Goal: Task Accomplishment & Management: Manage account settings

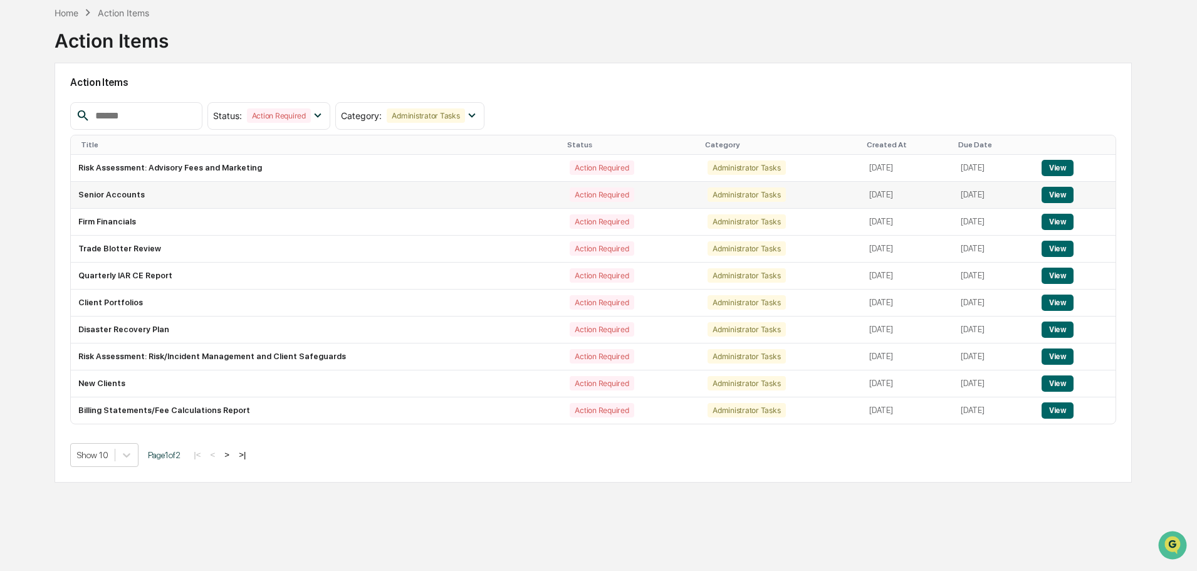
click at [1057, 187] on button "View" at bounding box center [1058, 195] width 32 height 16
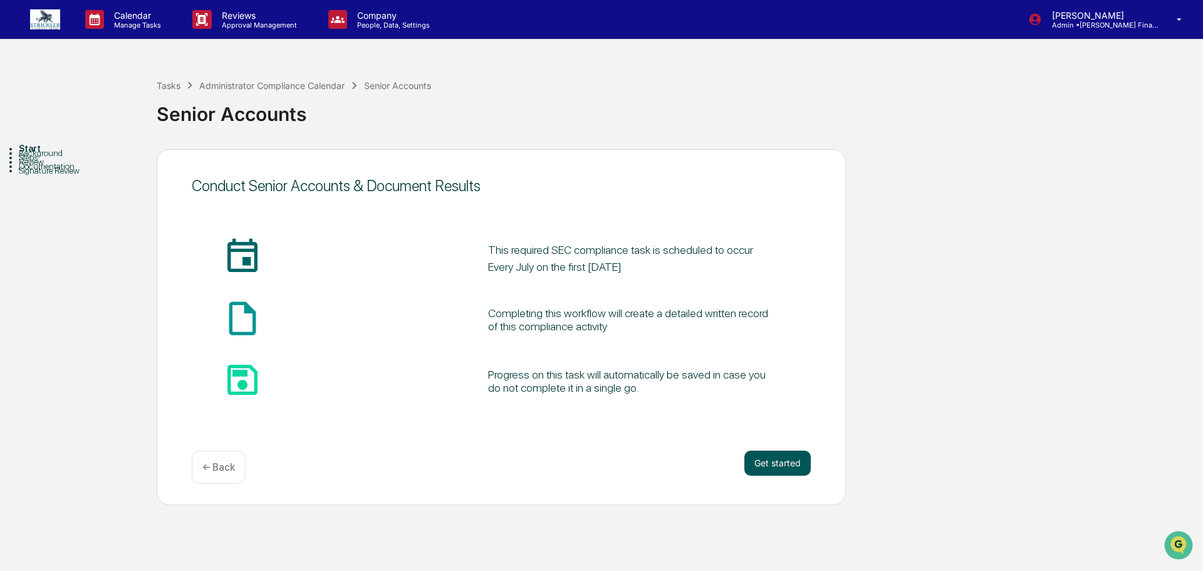
click at [788, 467] on button "Get started" at bounding box center [778, 463] width 66 height 25
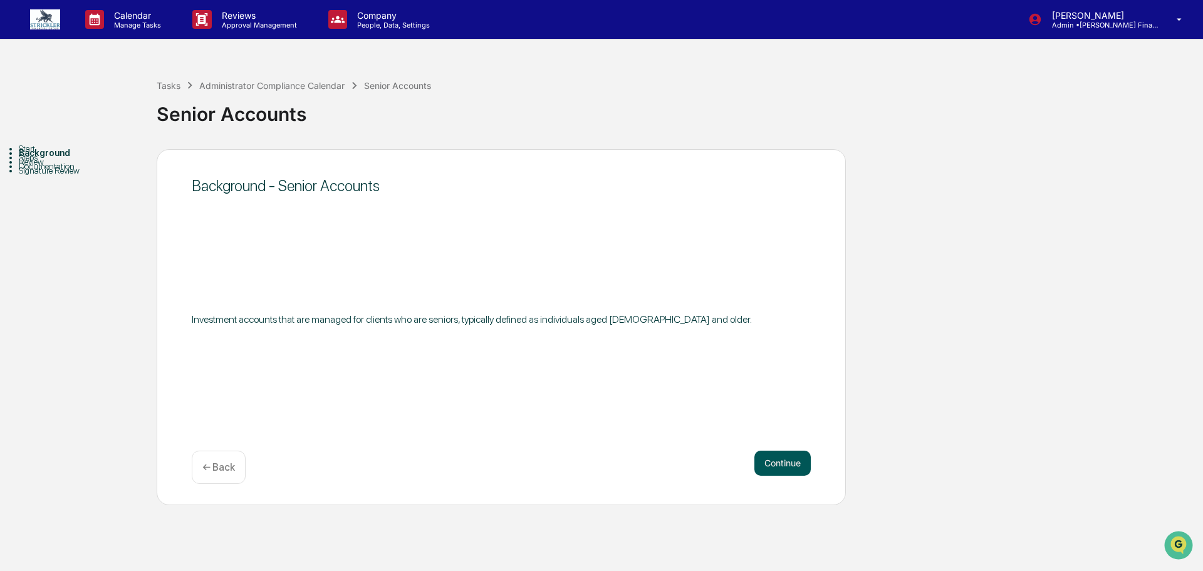
click at [778, 463] on button "Continue" at bounding box center [783, 463] width 56 height 25
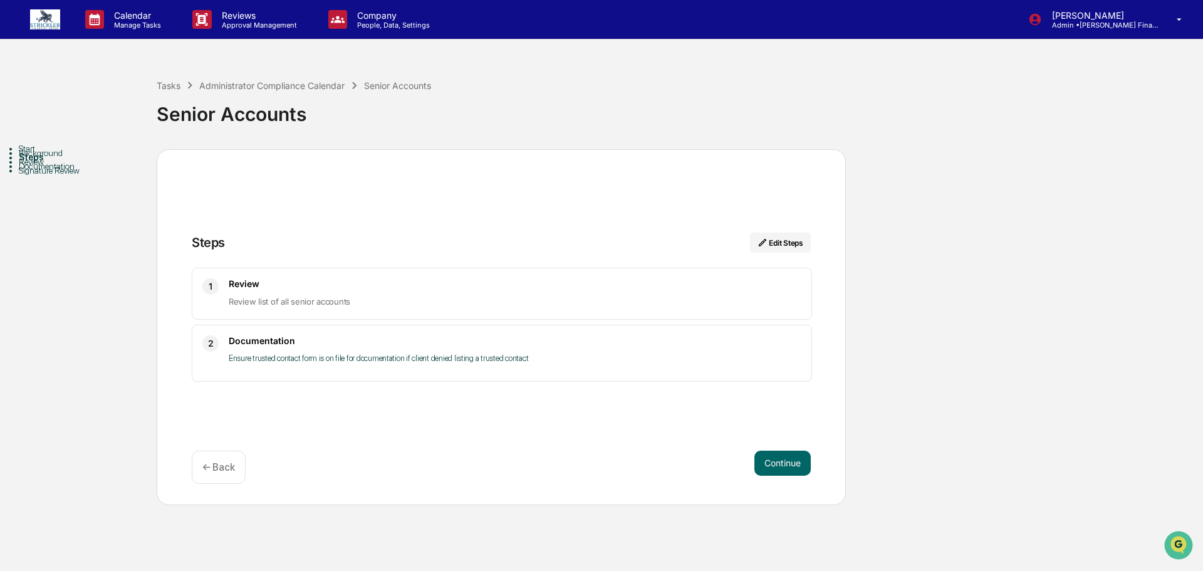
click at [778, 463] on button "Continue" at bounding box center [783, 463] width 56 height 25
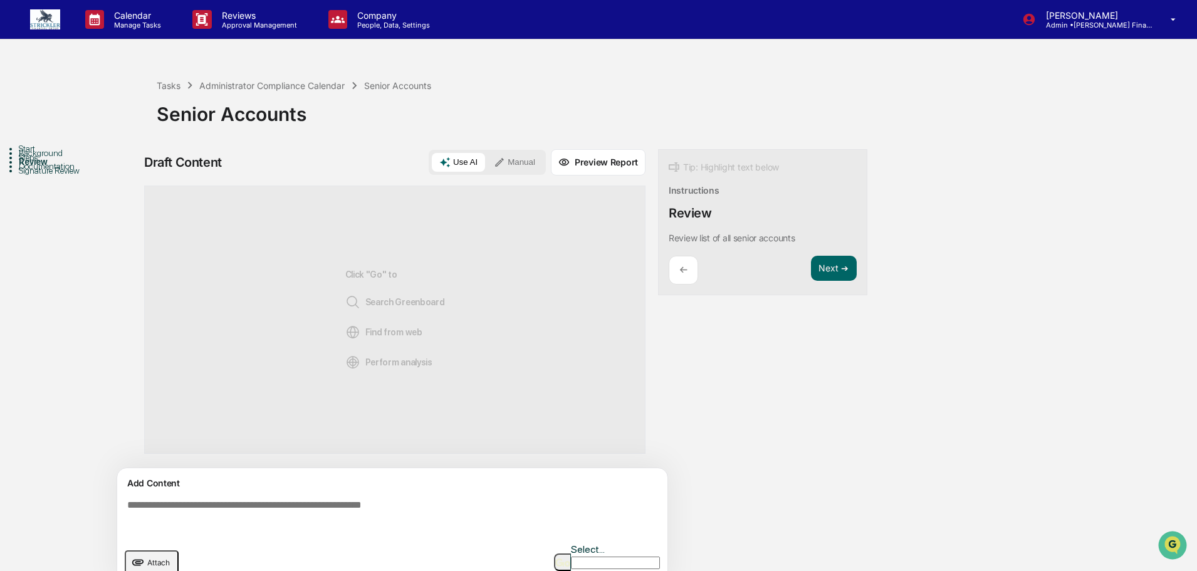
click at [510, 167] on button "Manual" at bounding box center [514, 162] width 56 height 19
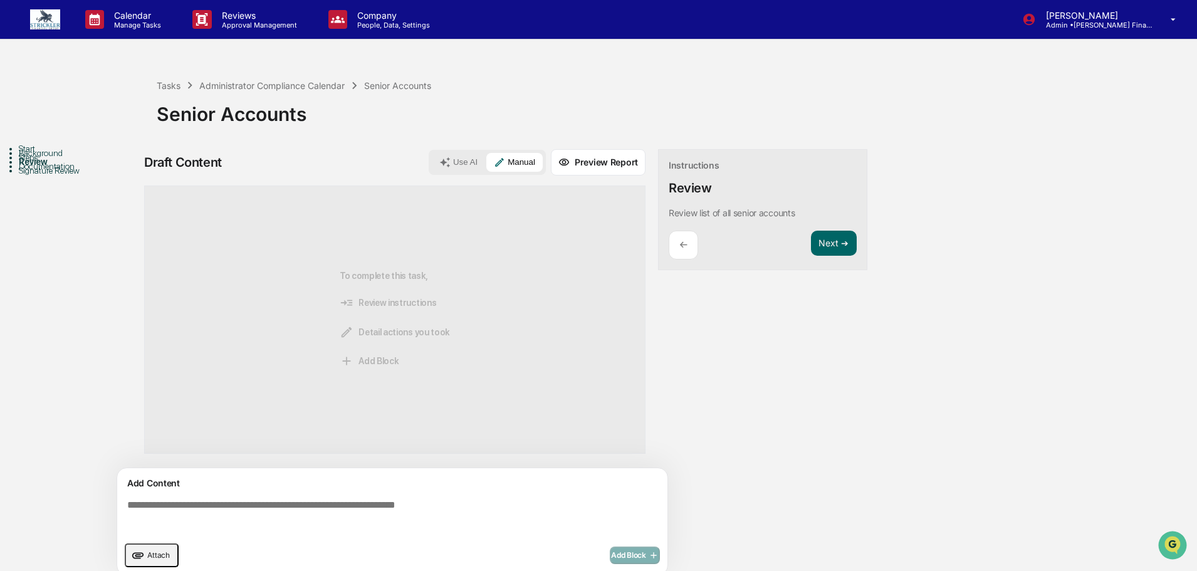
click at [242, 498] on textarea at bounding box center [394, 517] width 545 height 45
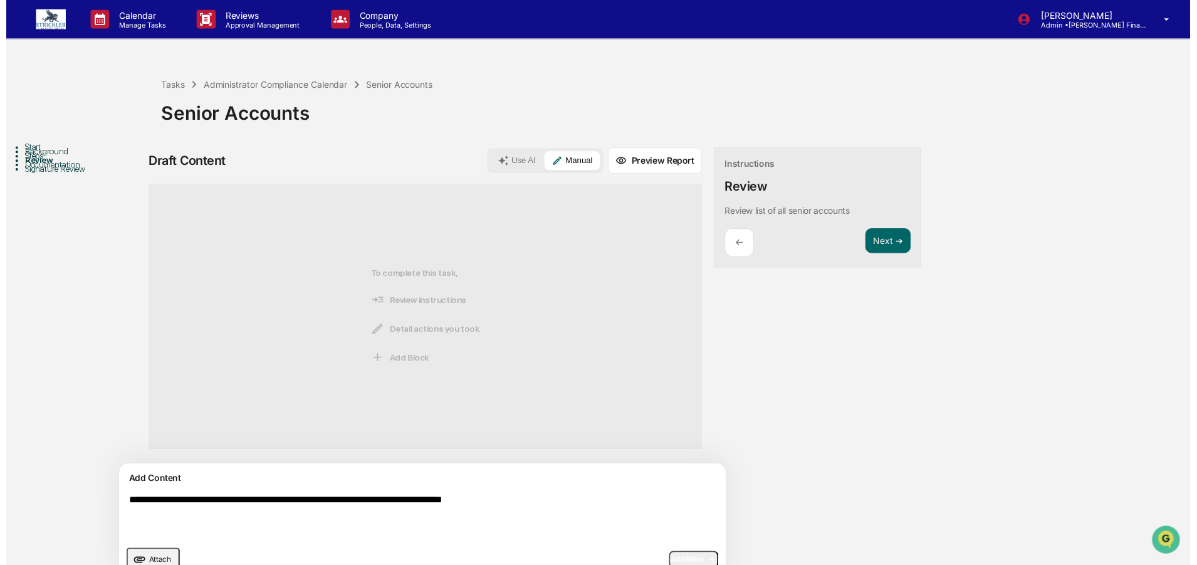
scroll to position [27, 0]
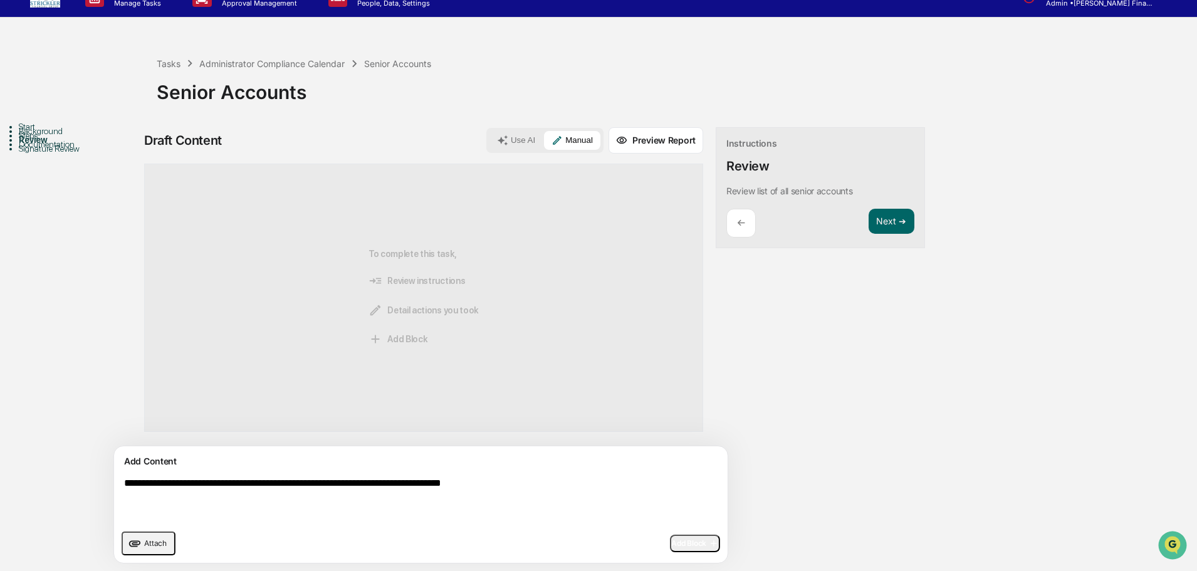
type textarea "**********"
click at [671, 546] on span "Add Block" at bounding box center [695, 543] width 48 height 10
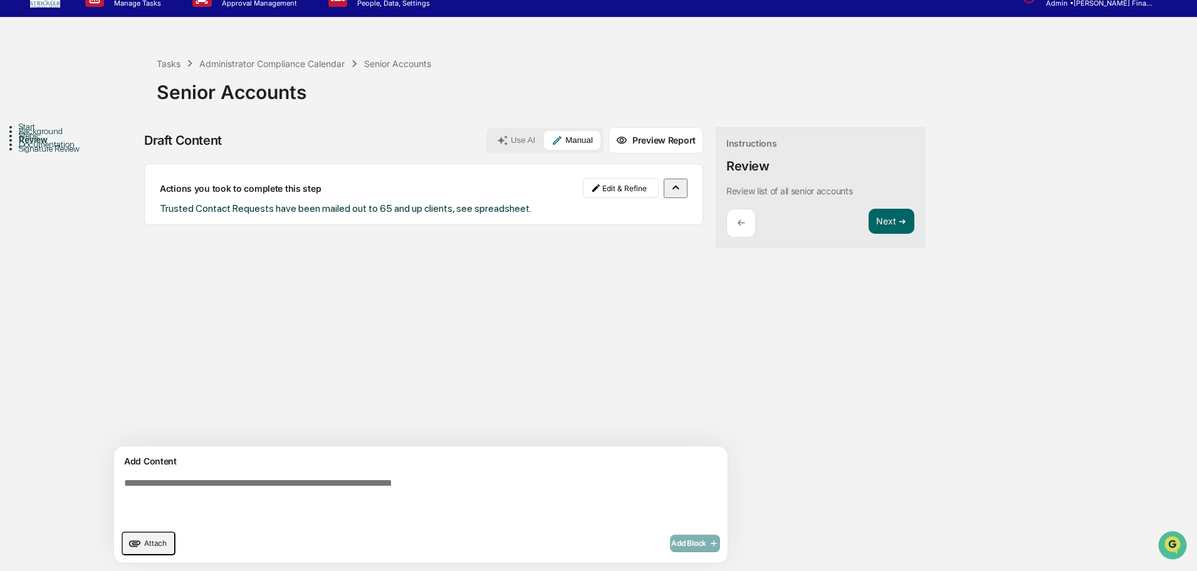
click at [165, 544] on span "Attach" at bounding box center [155, 542] width 23 height 9
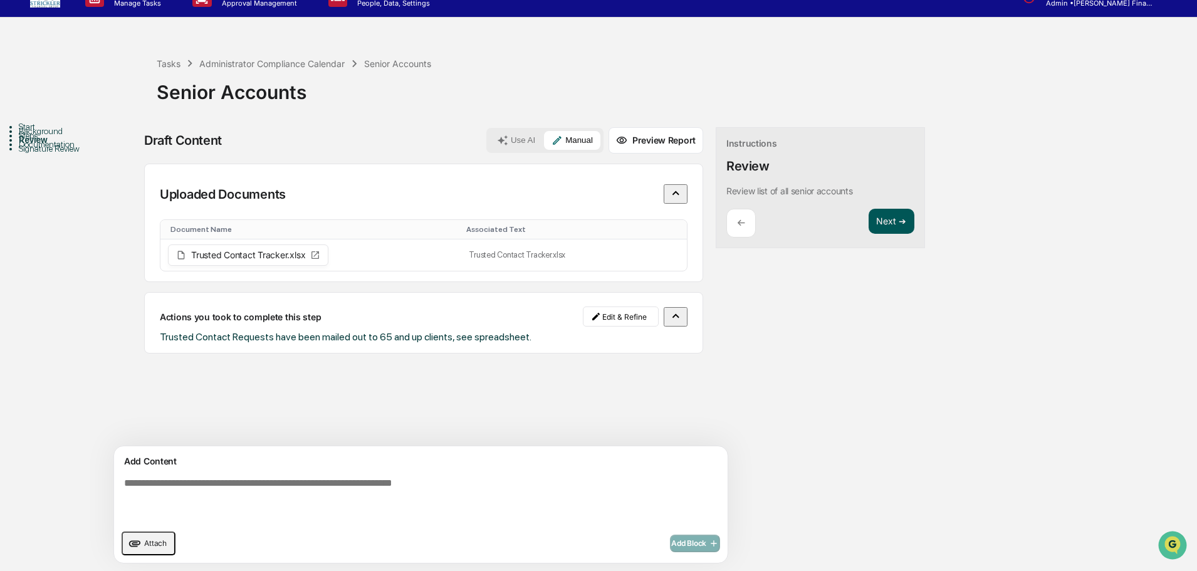
click at [869, 224] on button "Next ➔" at bounding box center [892, 222] width 46 height 26
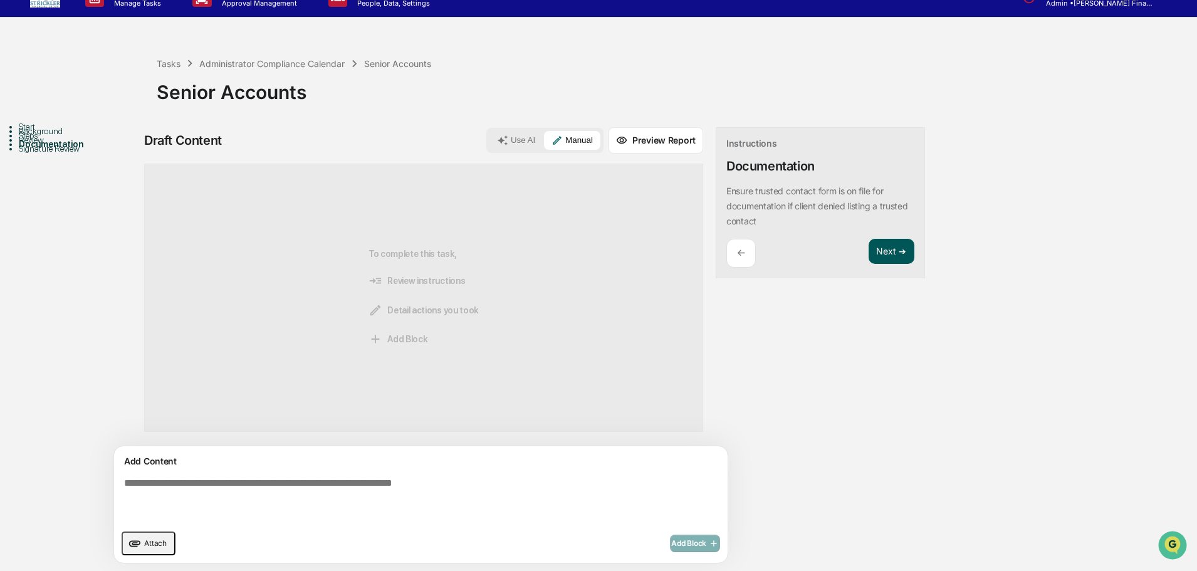
click at [869, 243] on button "Next ➔" at bounding box center [892, 252] width 46 height 26
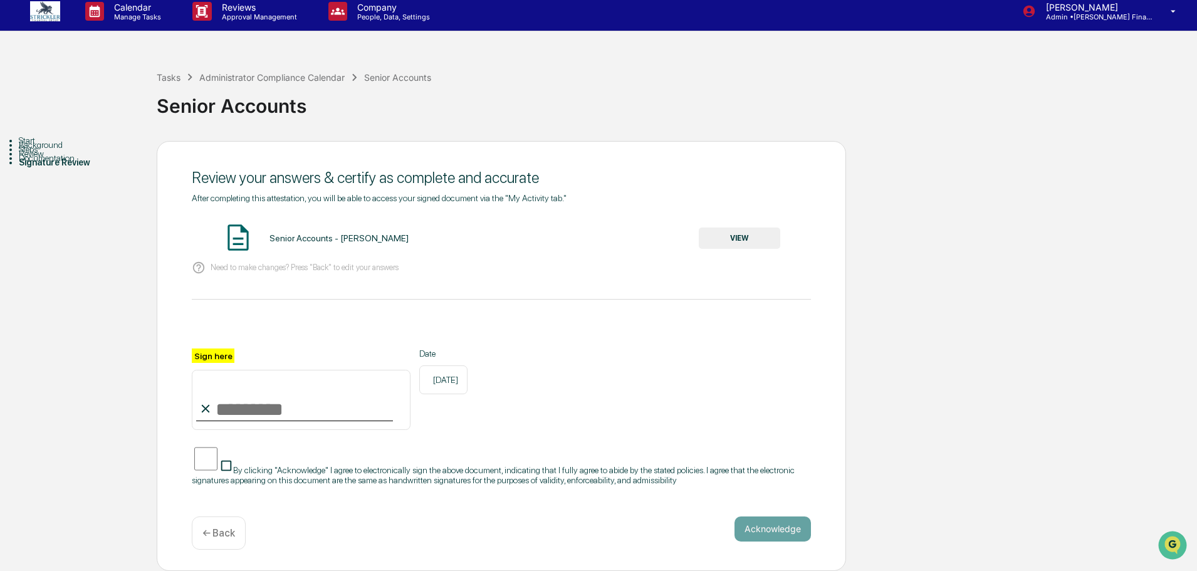
click at [711, 228] on button "VIEW" at bounding box center [739, 238] width 81 height 21
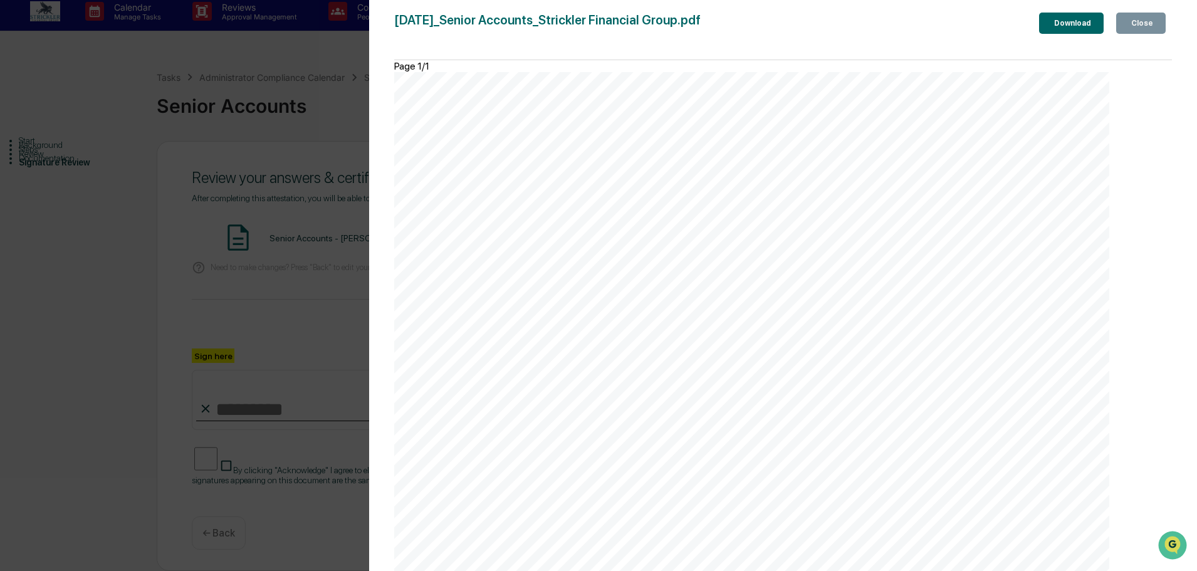
click at [1130, 26] on icon "button" at bounding box center [1136, 30] width 13 height 13
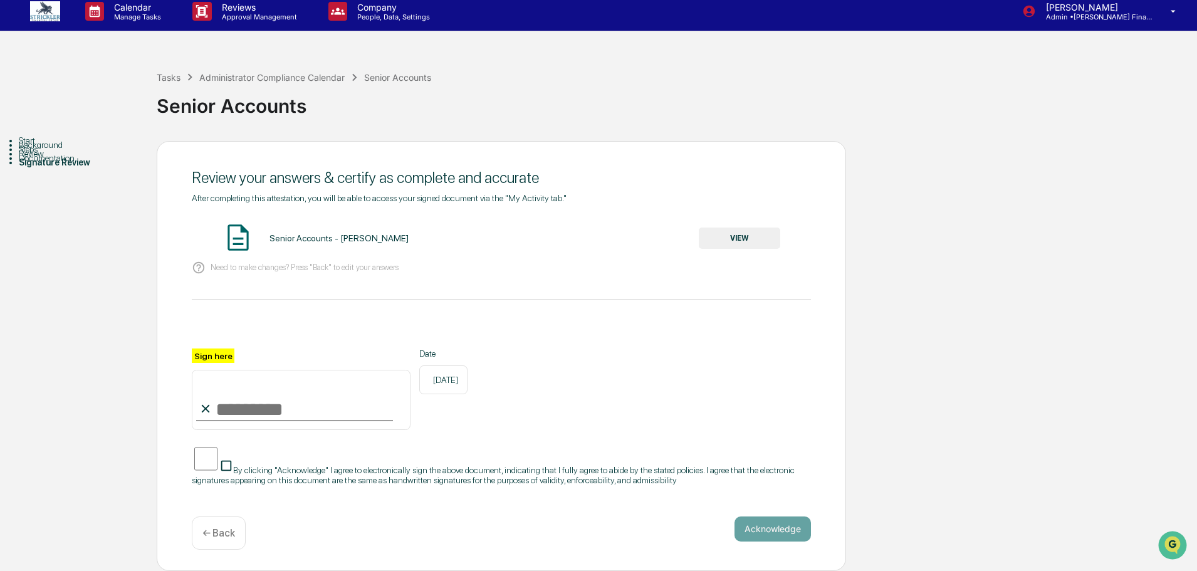
click at [241, 396] on input "Sign here" at bounding box center [301, 400] width 219 height 60
type input "**********"
click at [789, 535] on button "Acknowledge" at bounding box center [773, 528] width 76 height 25
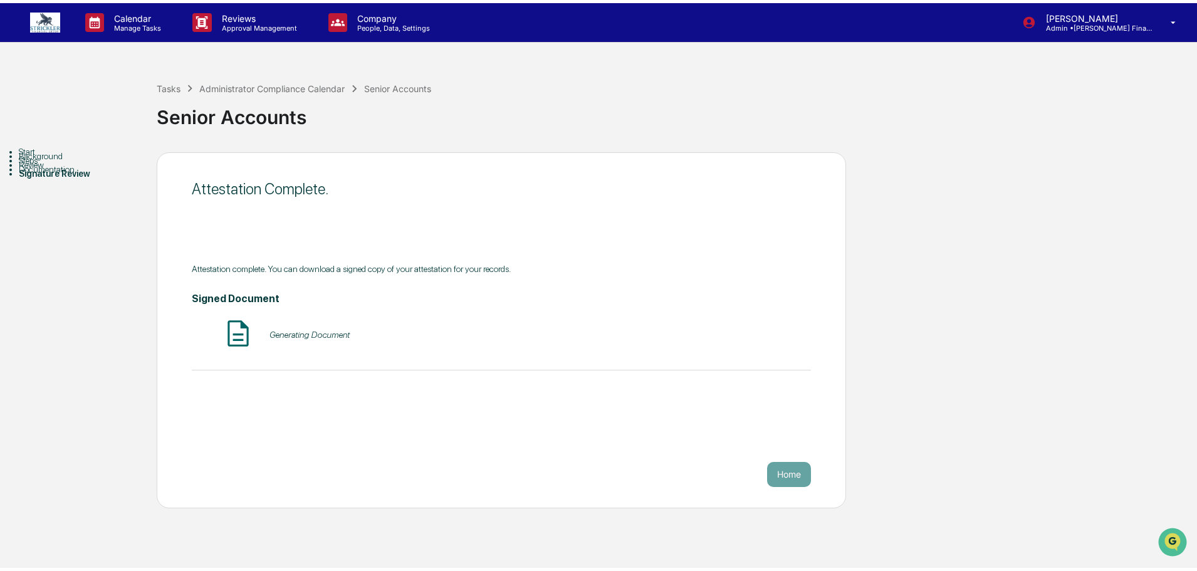
scroll to position [0, 0]
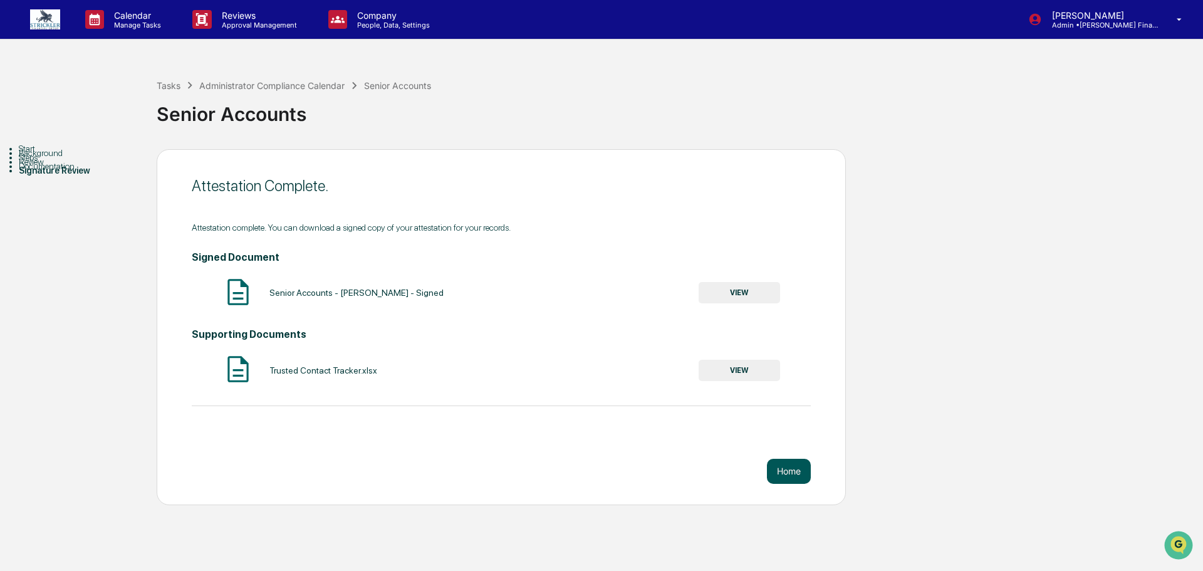
click at [790, 479] on button "Home" at bounding box center [789, 471] width 44 height 25
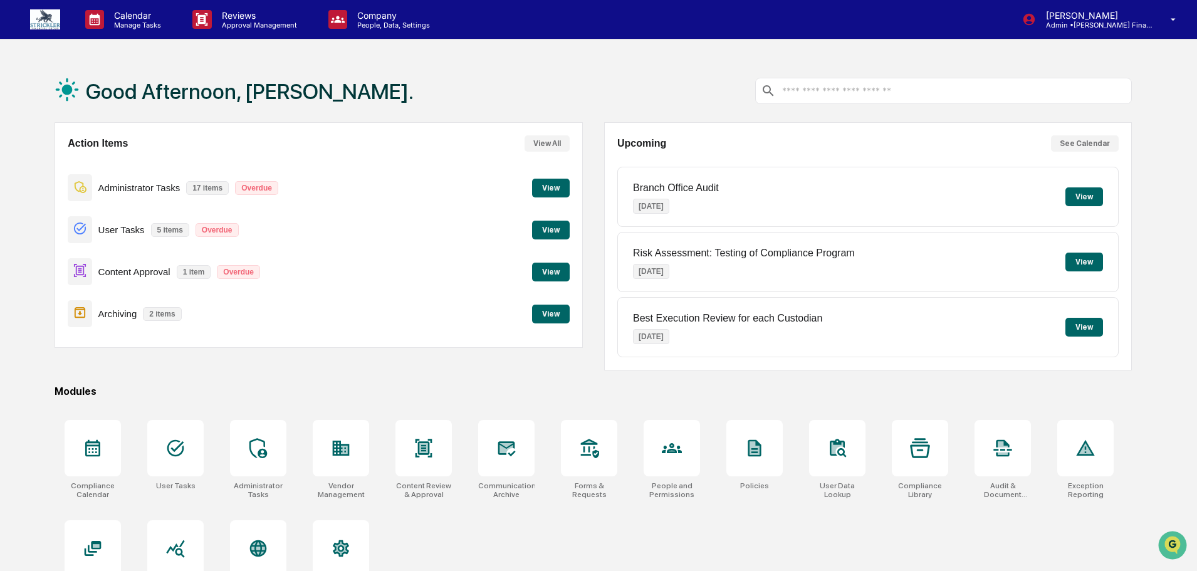
click at [551, 186] on button "View" at bounding box center [551, 188] width 38 height 19
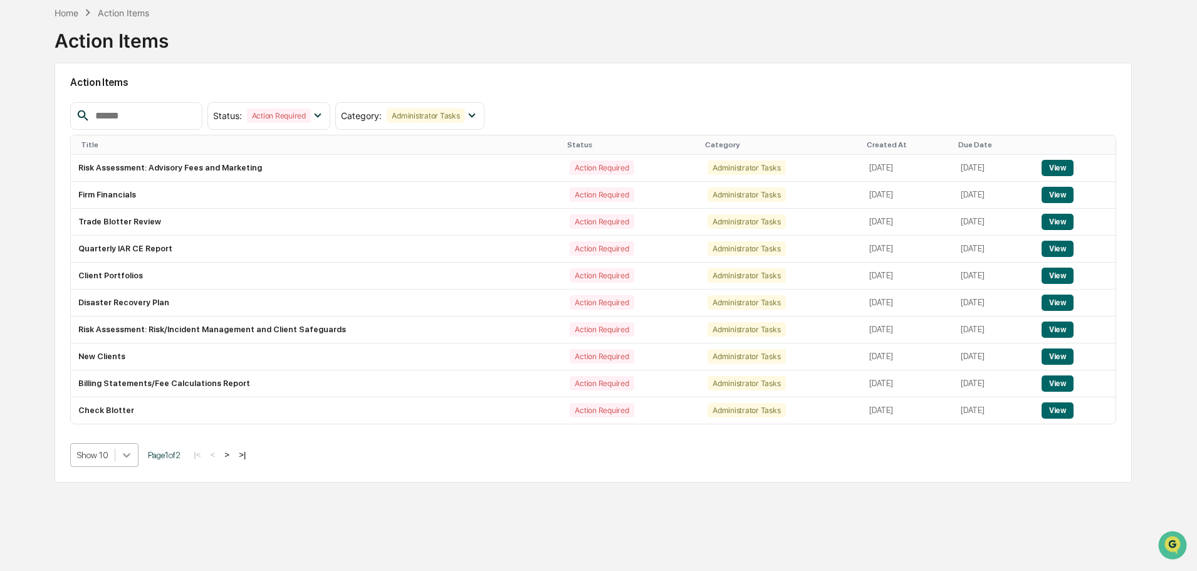
scroll to position [66, 0]
click at [125, 463] on div "Action Items Status : Action Required Select/Deselect All Action Required Resol…" at bounding box center [593, 273] width 1077 height 420
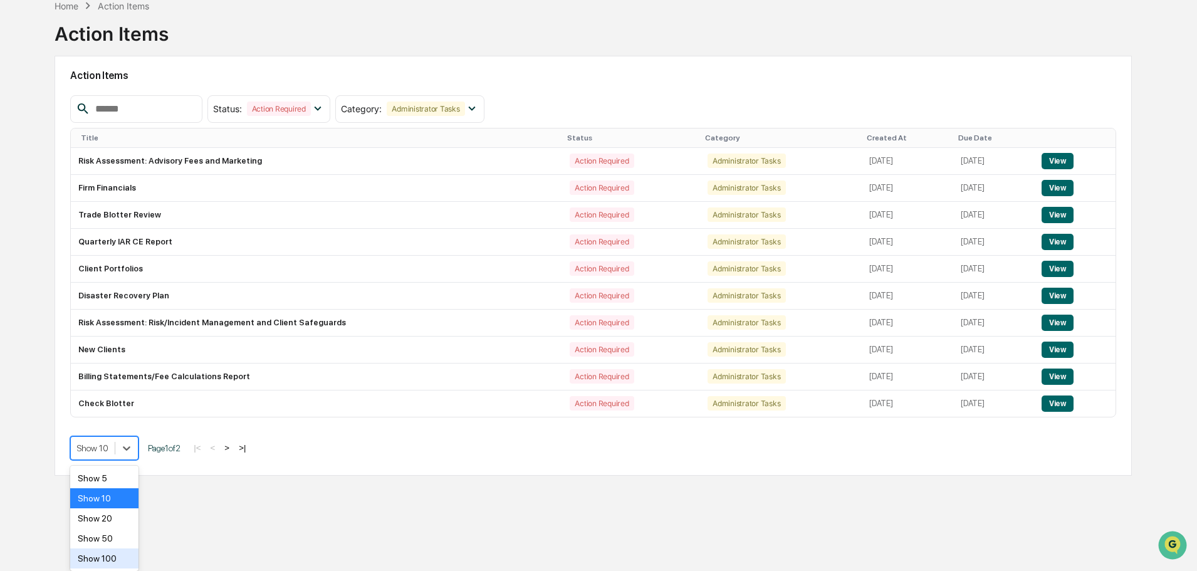
click at [108, 555] on div "Show 100" at bounding box center [104, 558] width 68 height 20
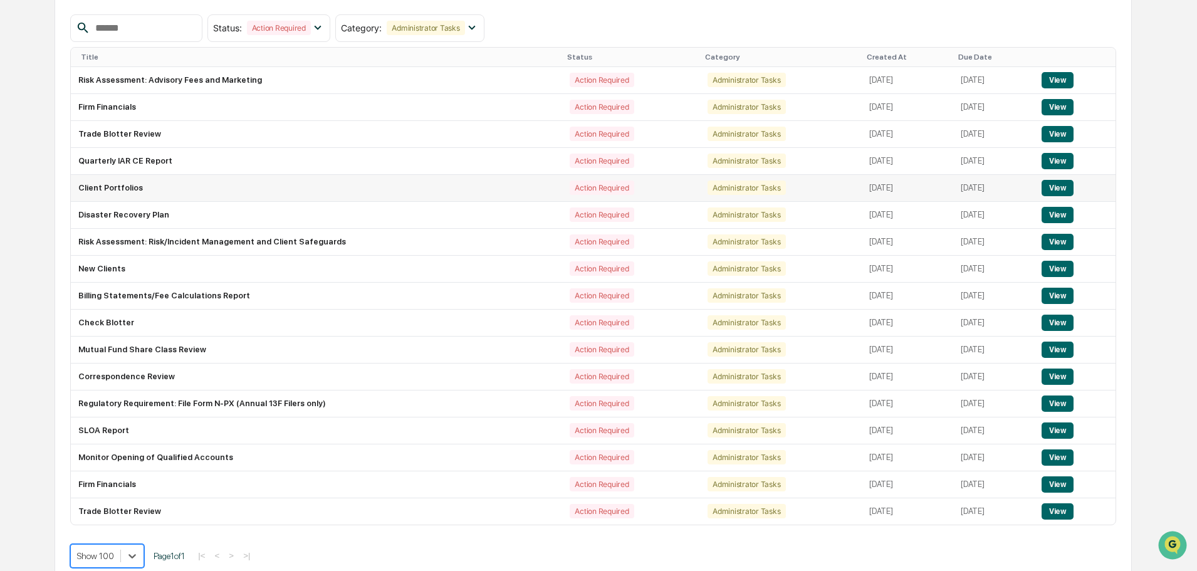
scroll to position [160, 0]
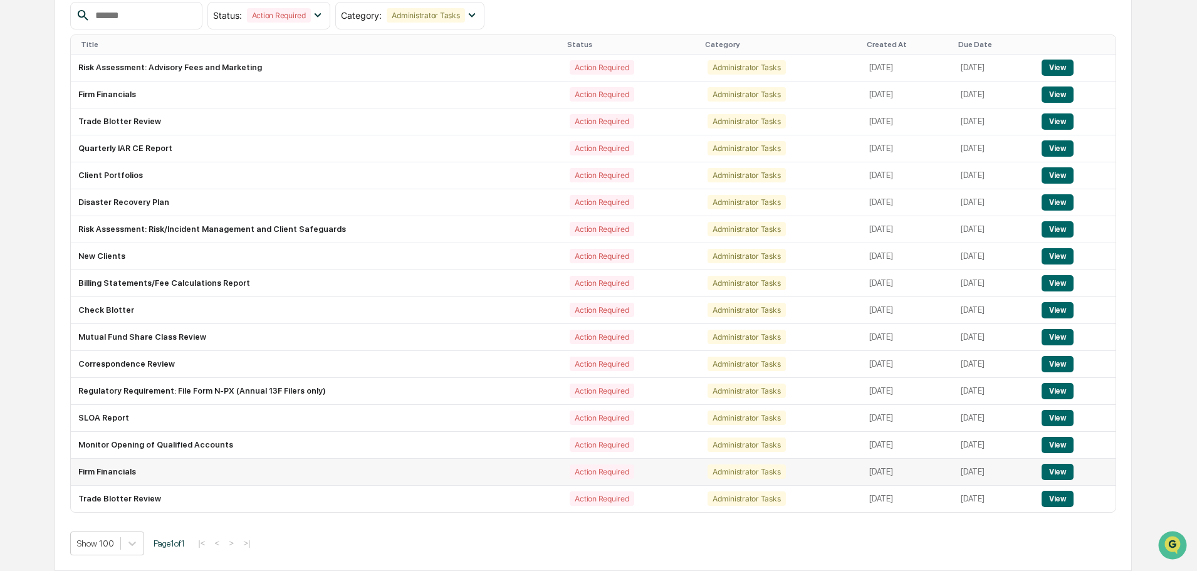
click at [1054, 471] on button "View" at bounding box center [1058, 472] width 32 height 16
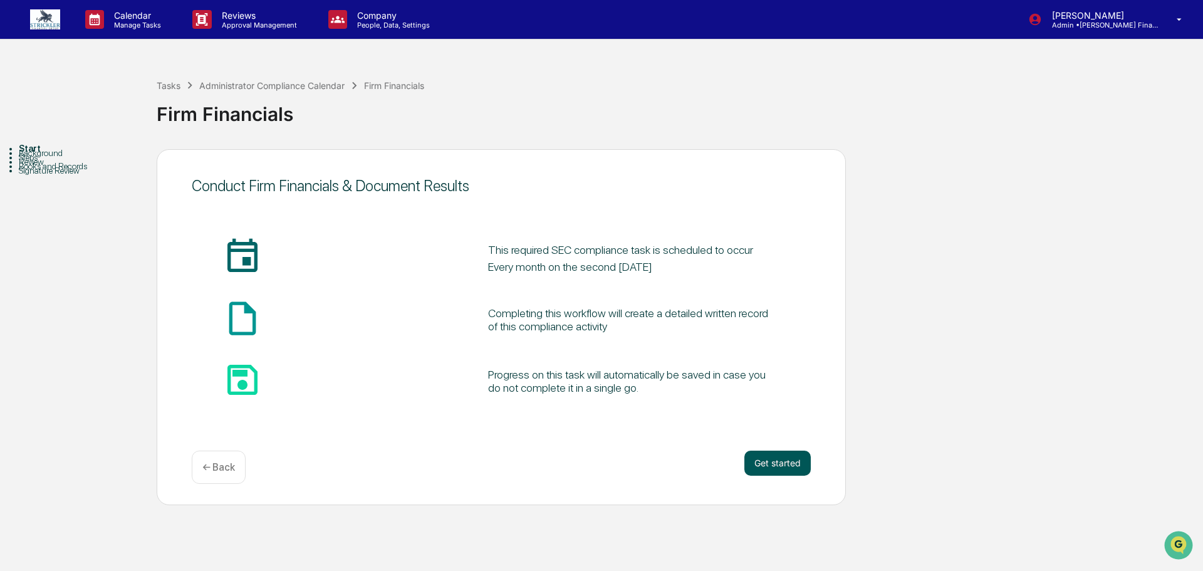
click at [756, 461] on button "Get started" at bounding box center [778, 463] width 66 height 25
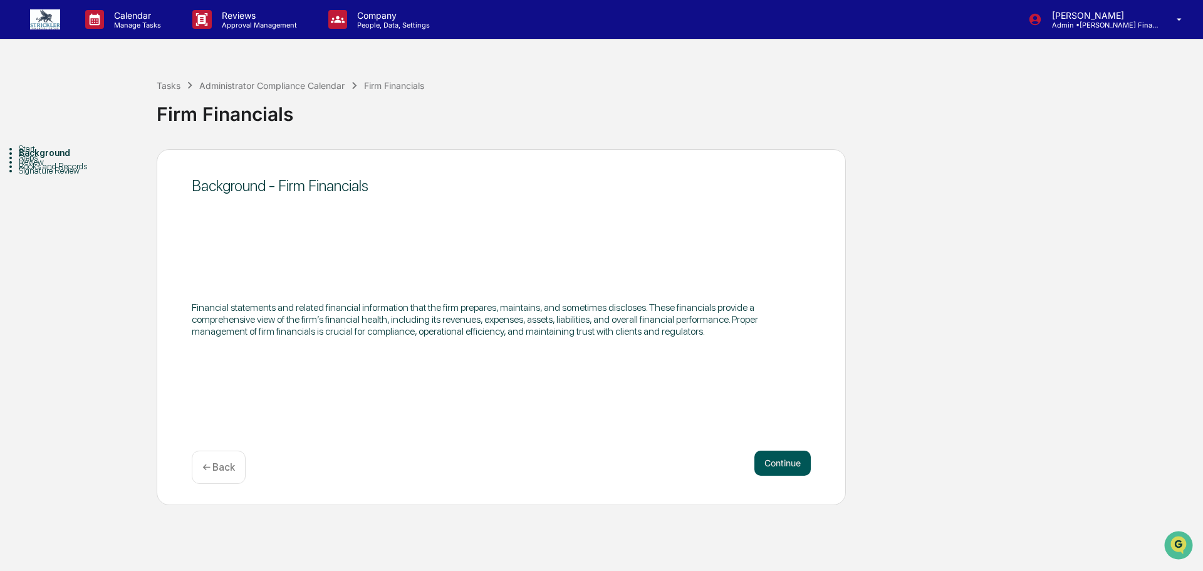
click at [778, 455] on button "Continue" at bounding box center [783, 463] width 56 height 25
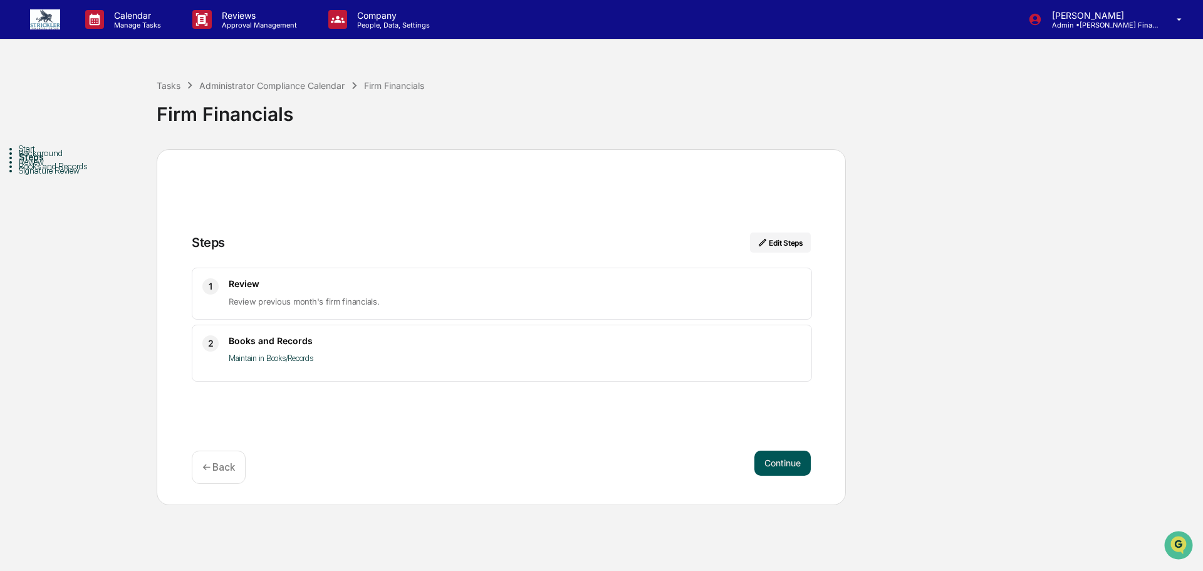
click at [777, 463] on button "Continue" at bounding box center [783, 463] width 56 height 25
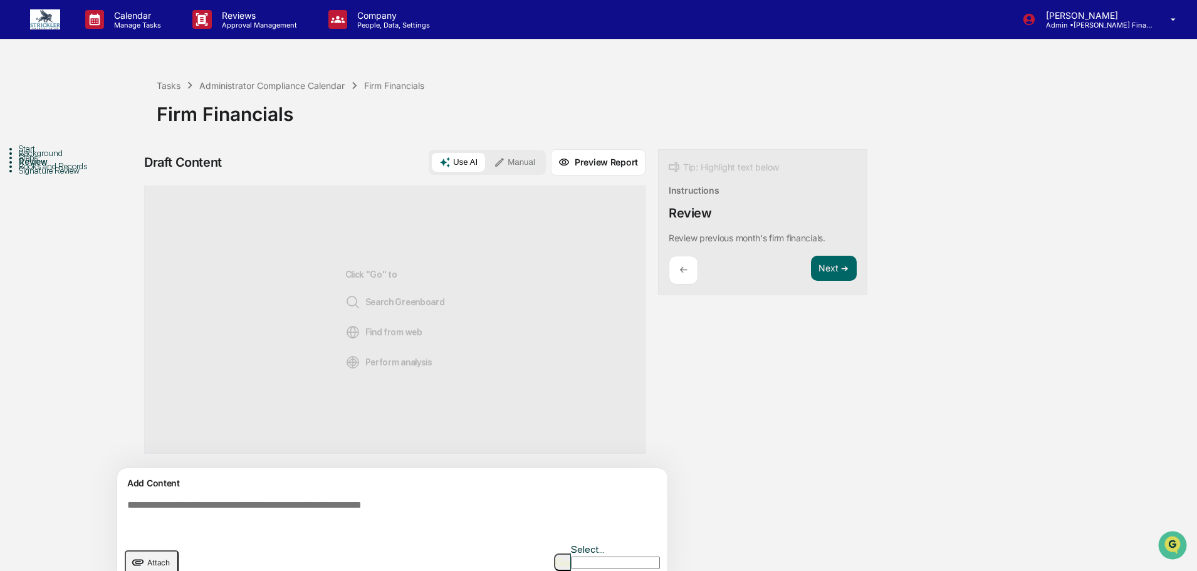
click at [285, 499] on textarea at bounding box center [394, 517] width 545 height 45
click at [500, 162] on button "Manual" at bounding box center [514, 162] width 56 height 19
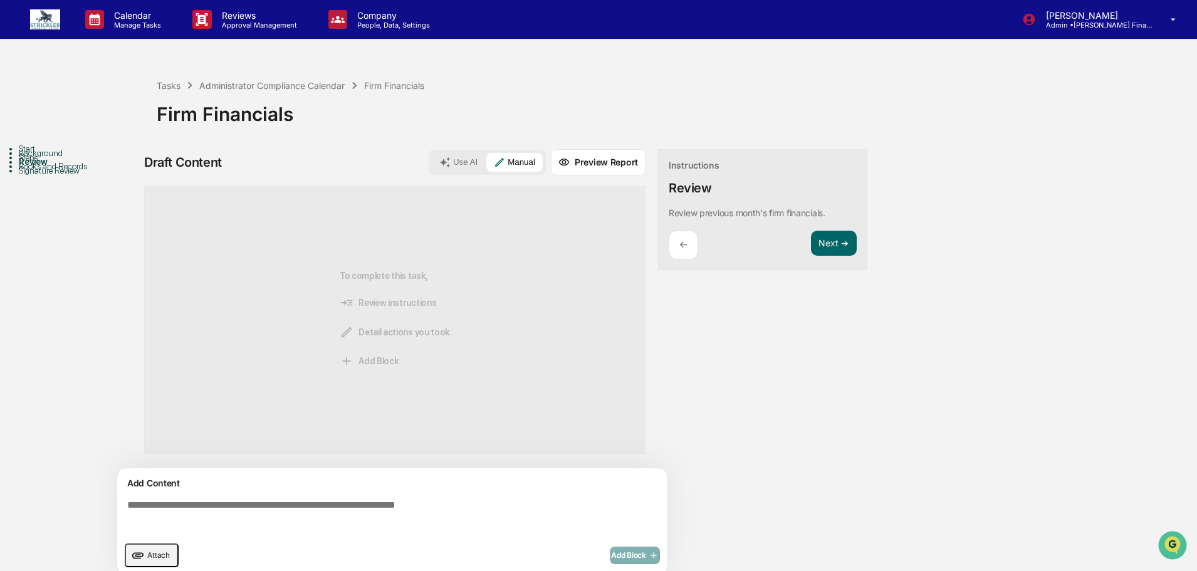
click at [158, 510] on textarea at bounding box center [394, 517] width 545 height 45
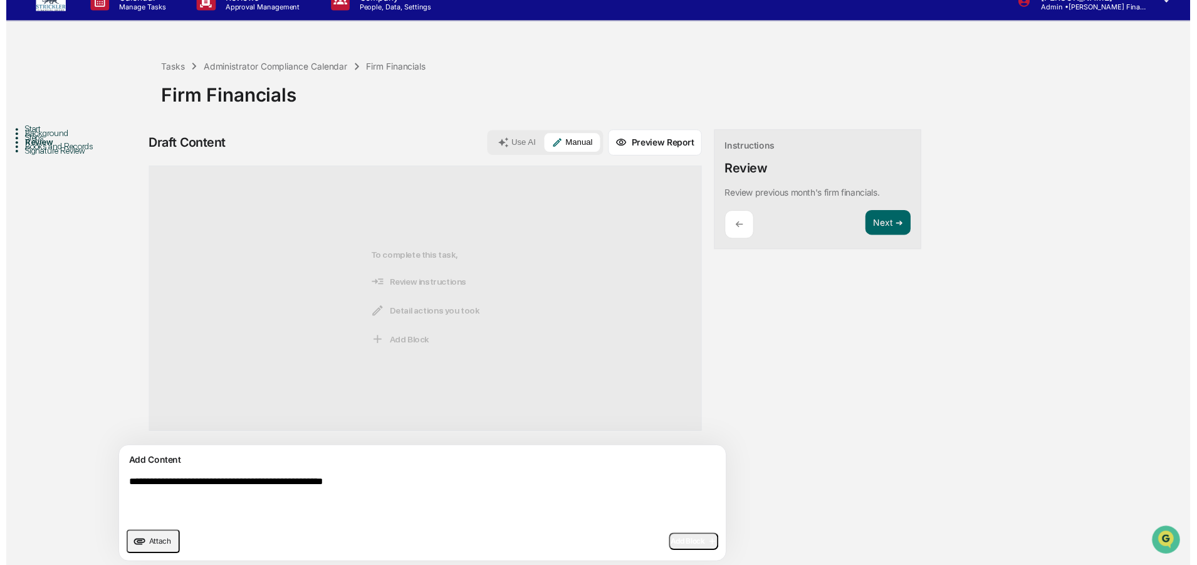
scroll to position [27, 0]
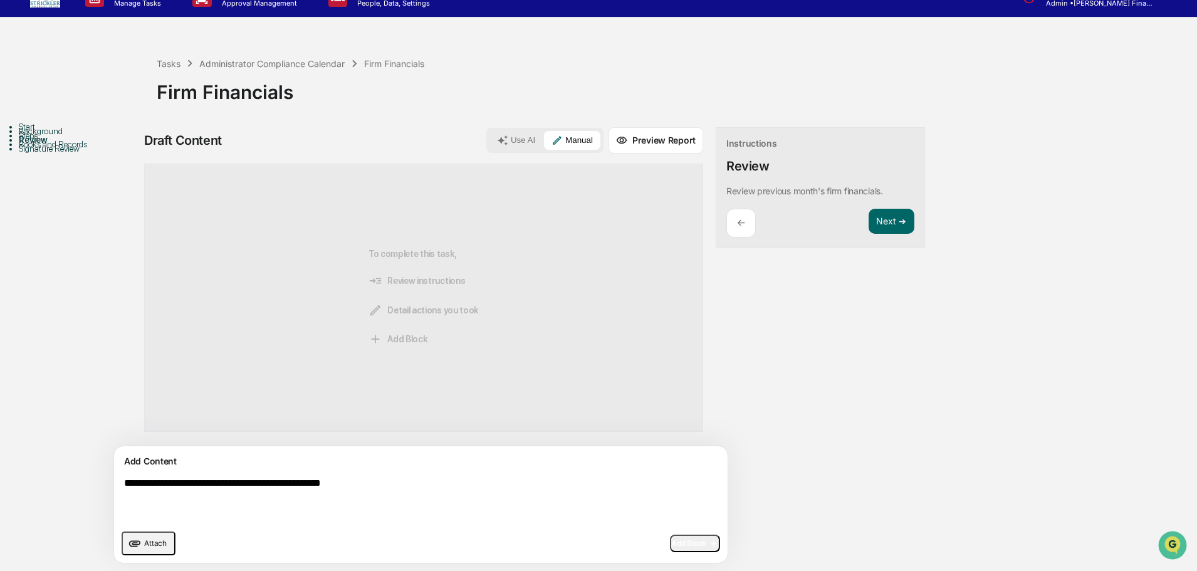
type textarea "**********"
click at [706, 545] on icon "button" at bounding box center [712, 543] width 13 height 10
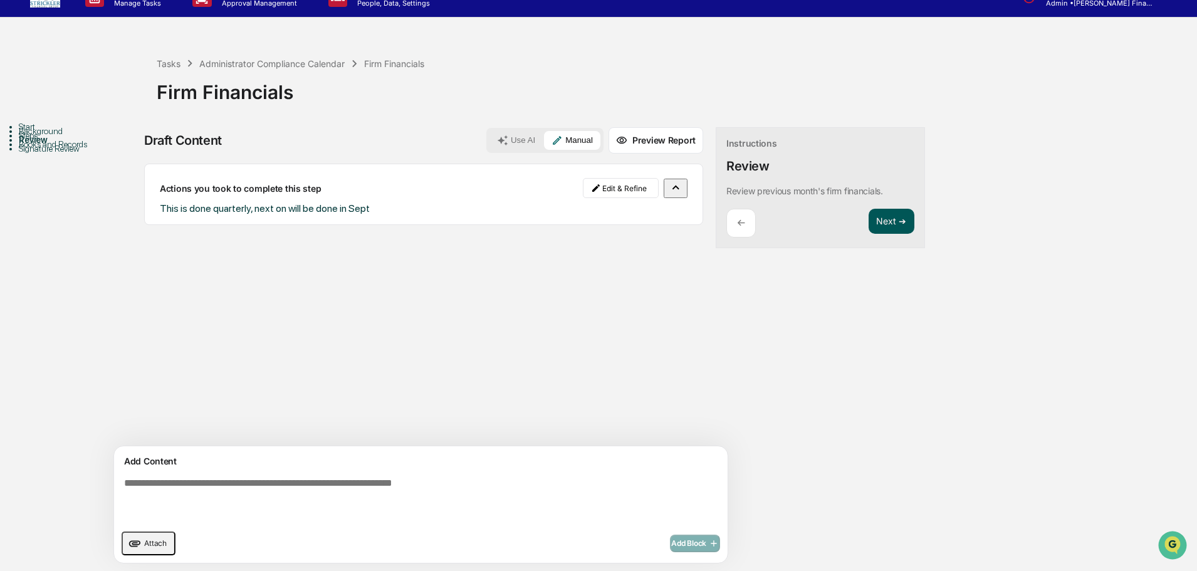
click at [869, 215] on button "Next ➔" at bounding box center [892, 222] width 46 height 26
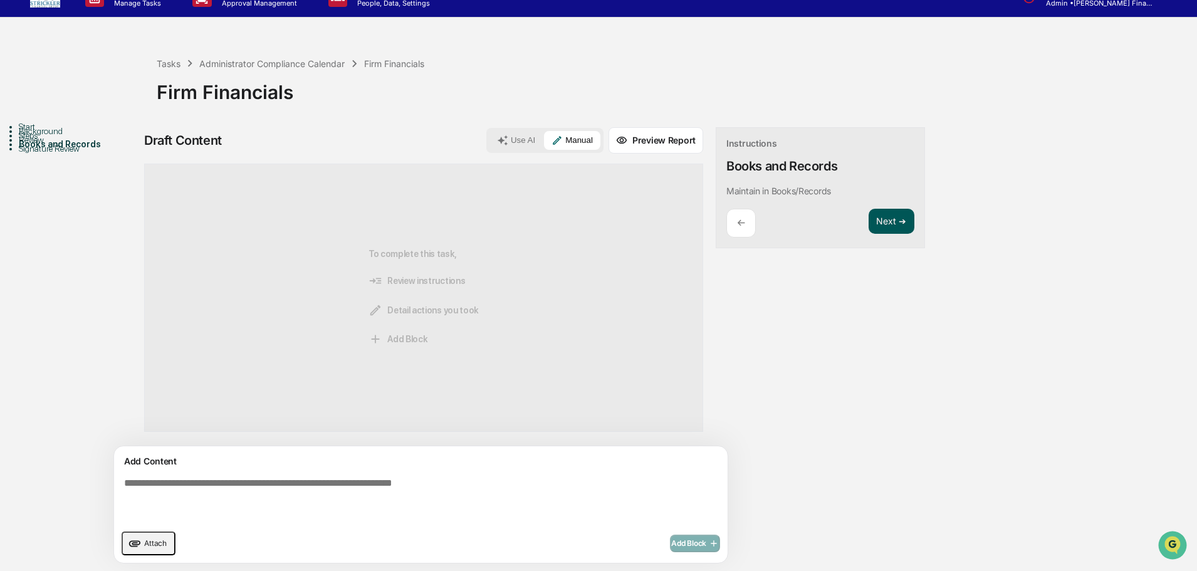
click at [869, 215] on button "Next ➔" at bounding box center [892, 222] width 46 height 26
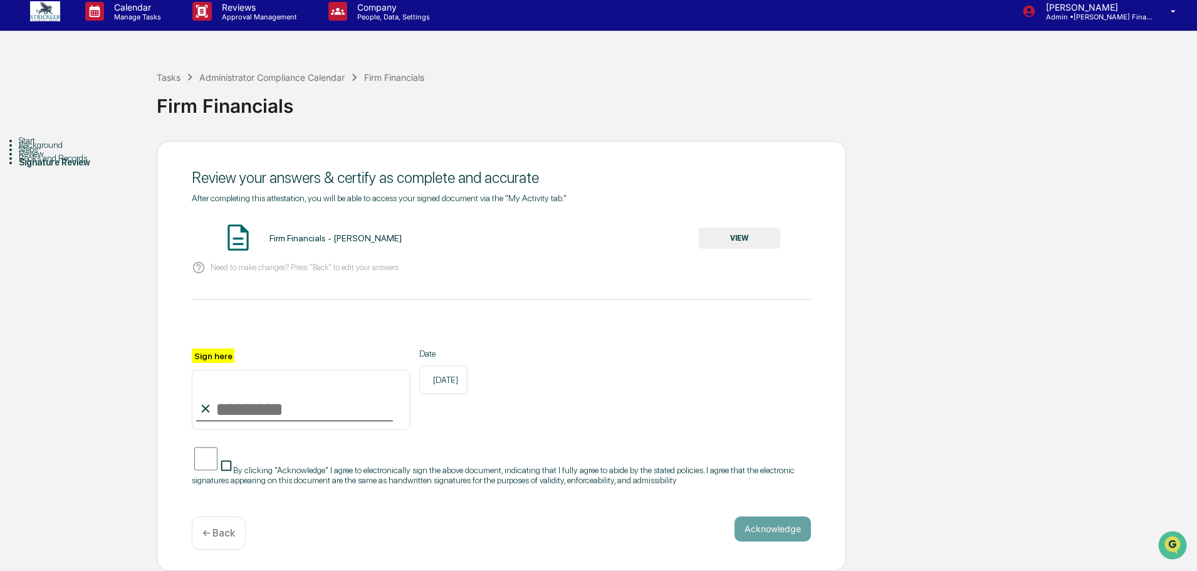
click at [725, 228] on button "VIEW" at bounding box center [739, 238] width 81 height 21
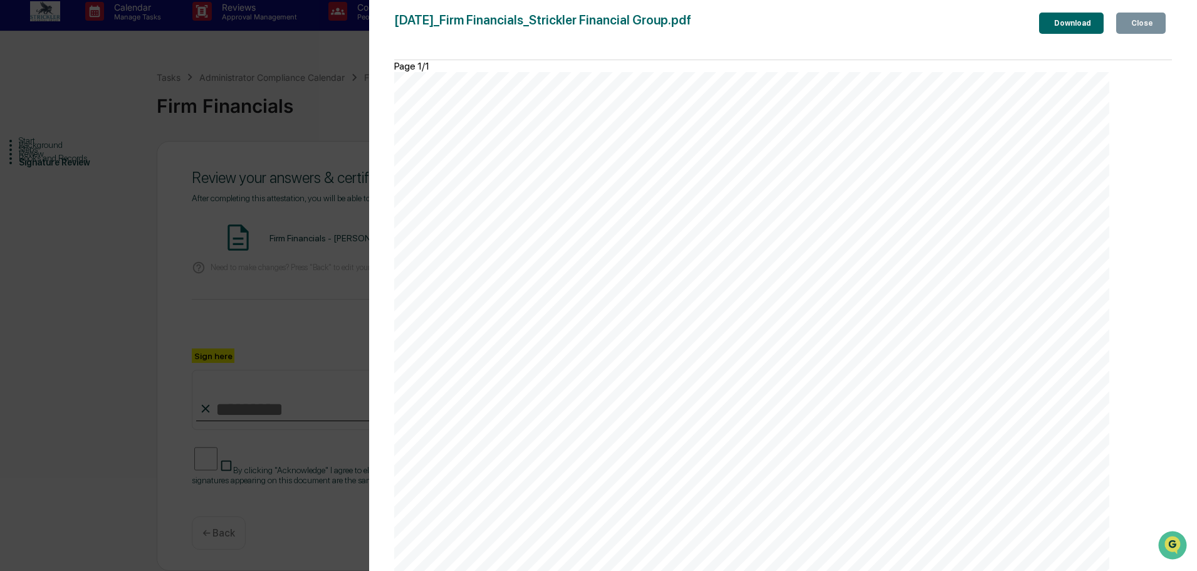
drag, startPoint x: 1139, startPoint y: 23, endPoint x: 1079, endPoint y: 58, distance: 69.7
click at [1139, 23] on div "Close" at bounding box center [1141, 23] width 24 height 9
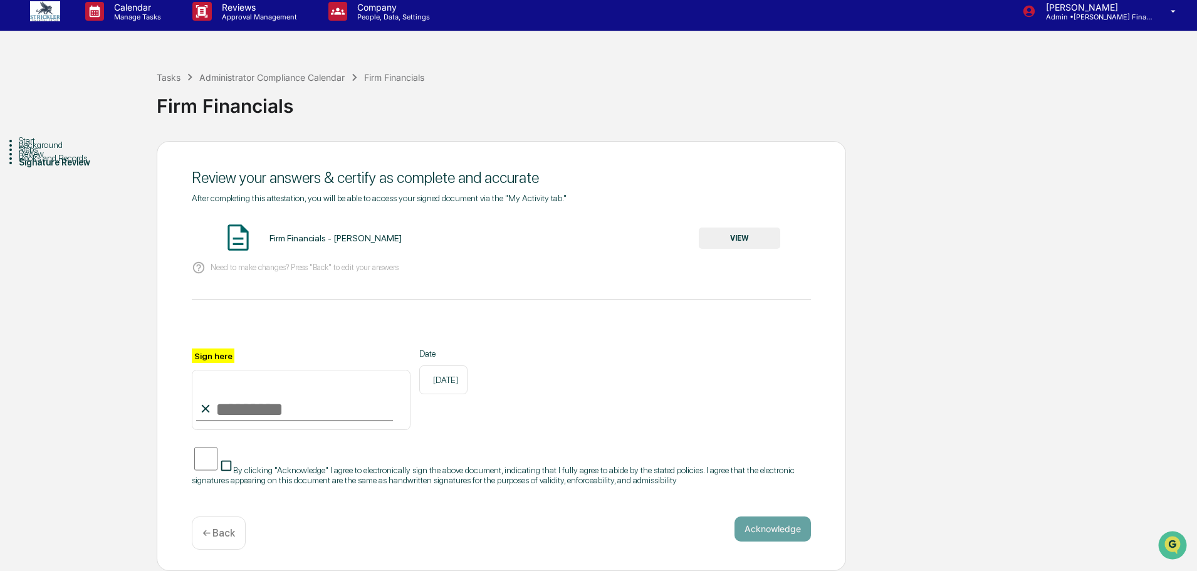
click at [341, 399] on input "Sign here" at bounding box center [301, 400] width 219 height 60
type input "**********"
click at [760, 526] on button "Acknowledge" at bounding box center [773, 528] width 76 height 25
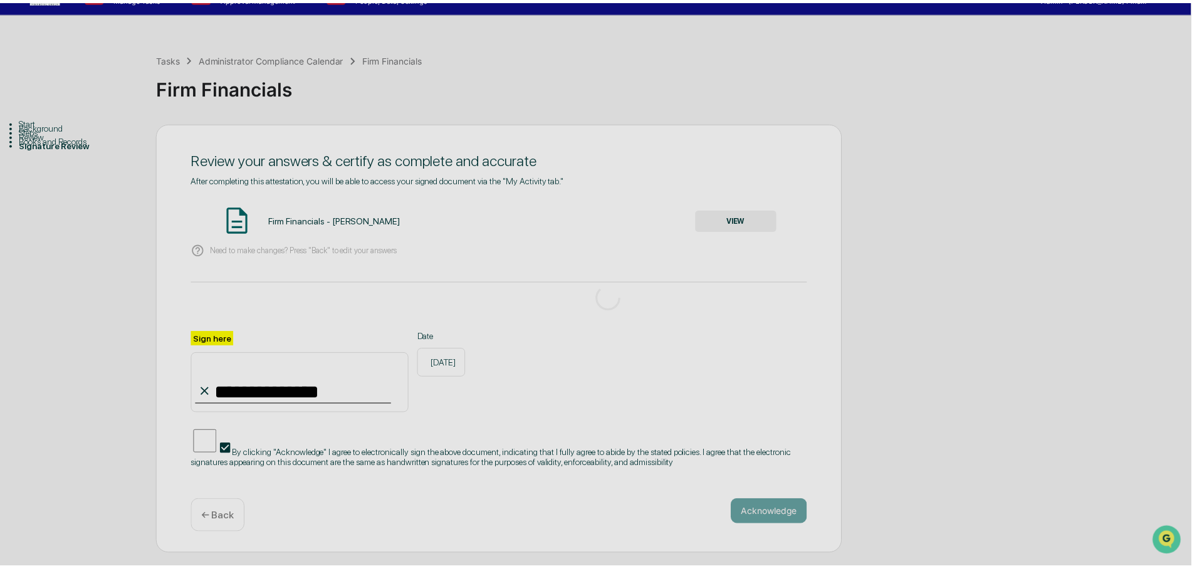
scroll to position [0, 0]
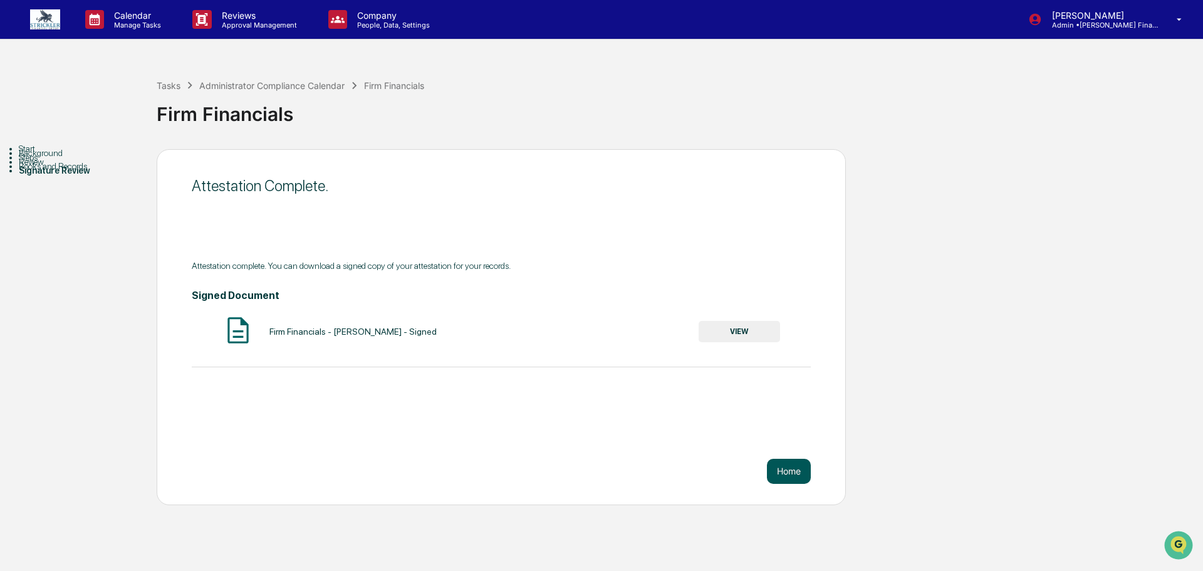
click at [798, 472] on button "Home" at bounding box center [789, 471] width 44 height 25
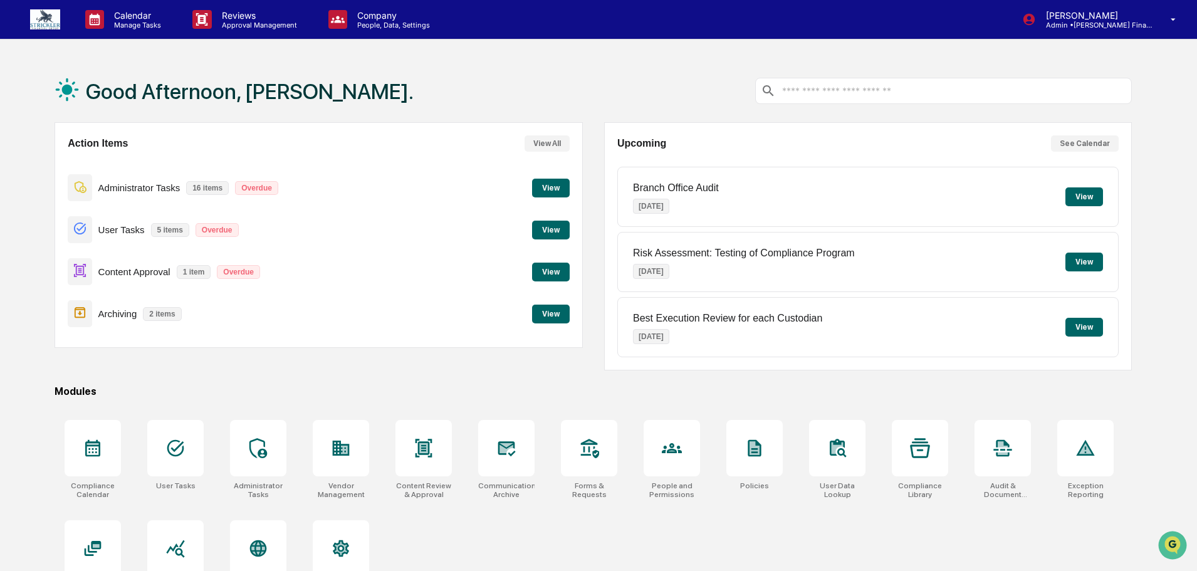
click at [545, 177] on div "Administrator Tasks 16 items Overdue View" at bounding box center [318, 188] width 501 height 42
click at [547, 184] on button "View" at bounding box center [551, 188] width 38 height 19
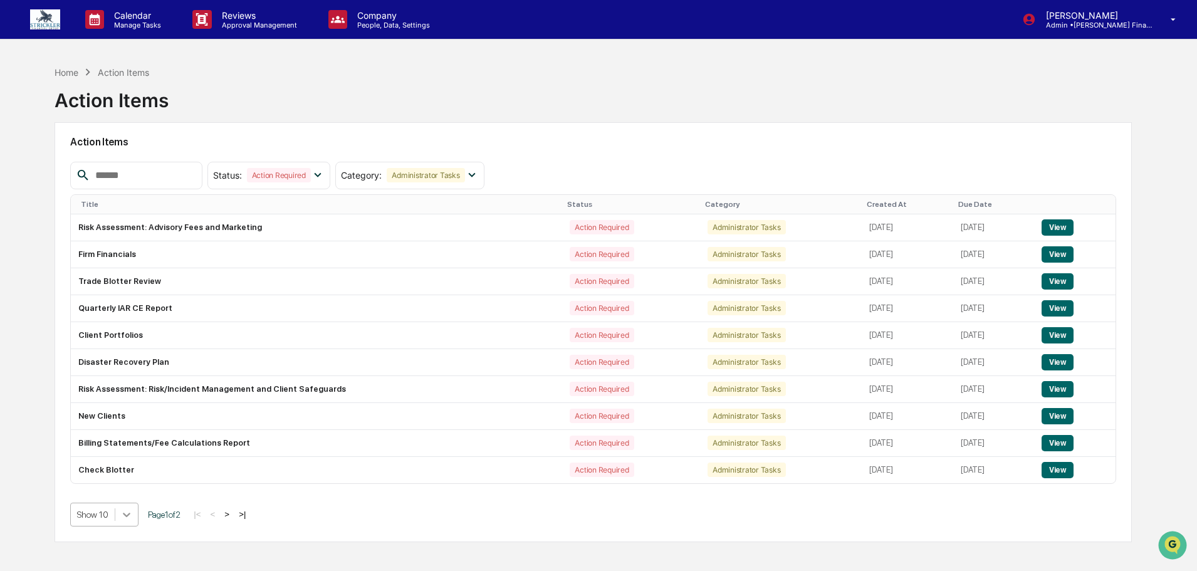
click at [125, 510] on body "Calendar Manage Tasks Reviews Approval Management Company People, Data, Setting…" at bounding box center [598, 315] width 1197 height 631
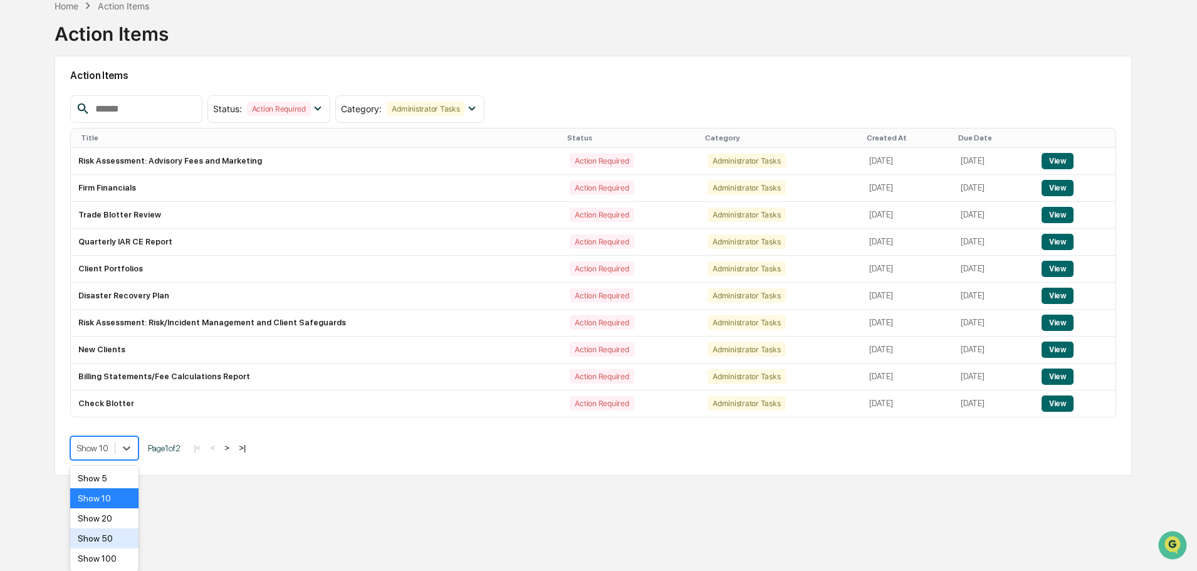
click at [118, 544] on div "Show 50" at bounding box center [104, 538] width 68 height 20
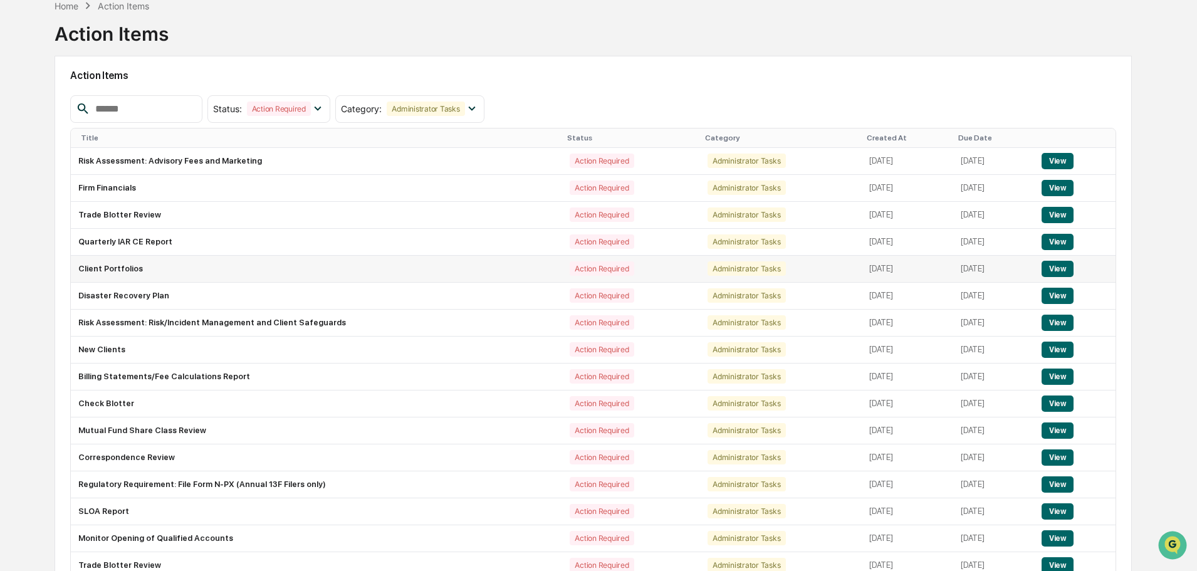
click at [126, 264] on td "Client Portfolios" at bounding box center [316, 269] width 491 height 27
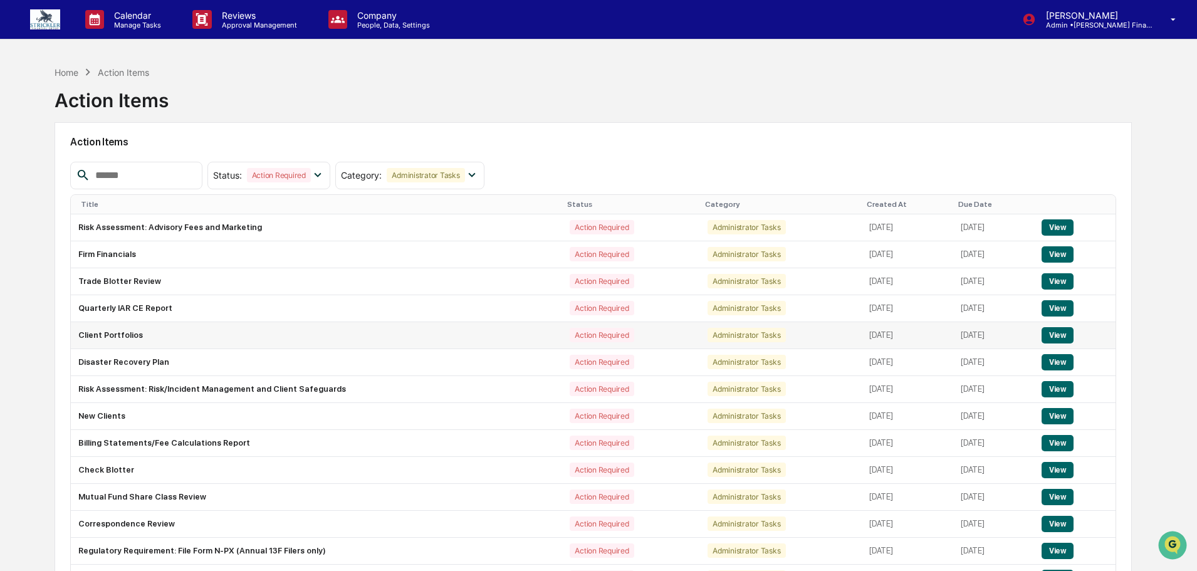
click at [175, 337] on td "Client Portfolios" at bounding box center [316, 335] width 491 height 27
click at [1156, 17] on div "[PERSON_NAME] Admin • [PERSON_NAME] Financial Group" at bounding box center [1103, 19] width 187 height 39
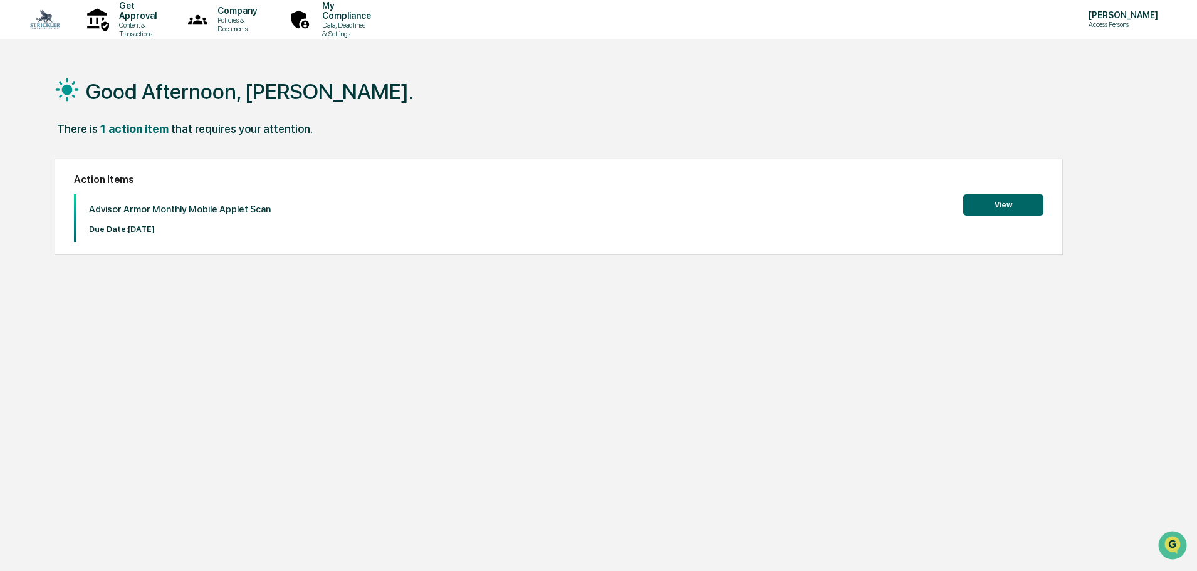
click at [991, 207] on button "View" at bounding box center [1003, 204] width 80 height 21
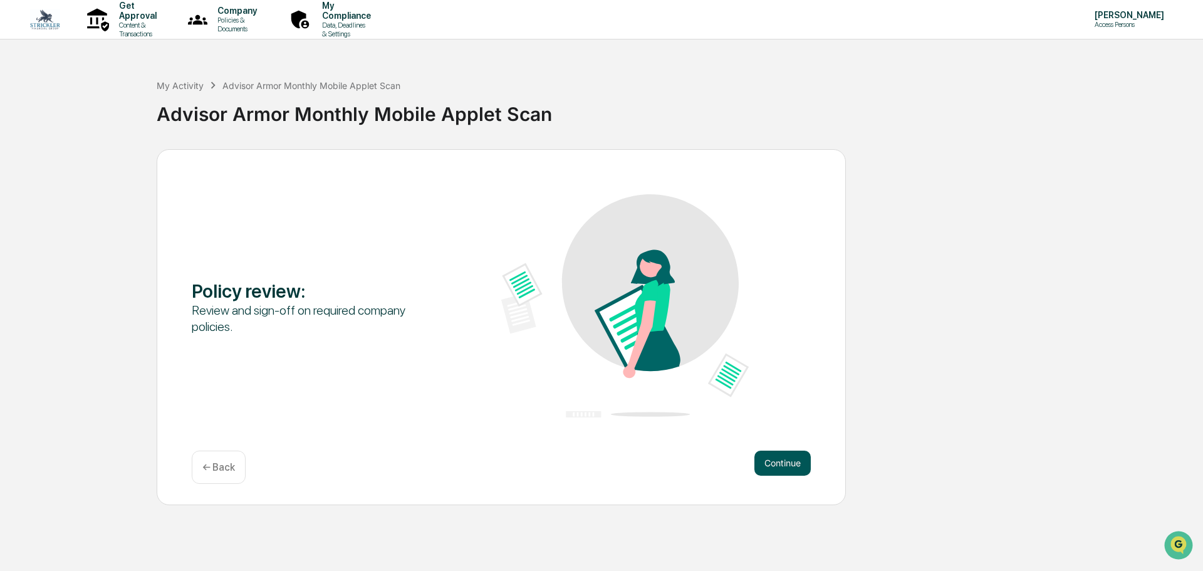
click at [788, 461] on button "Continue" at bounding box center [783, 463] width 56 height 25
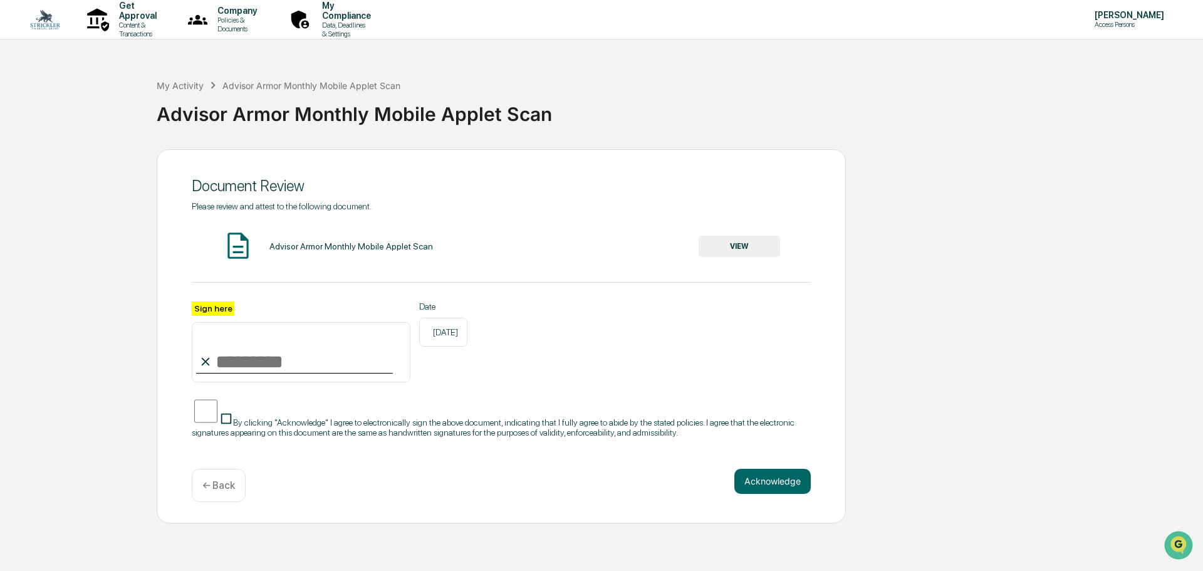
click at [721, 249] on button "VIEW" at bounding box center [739, 246] width 81 height 21
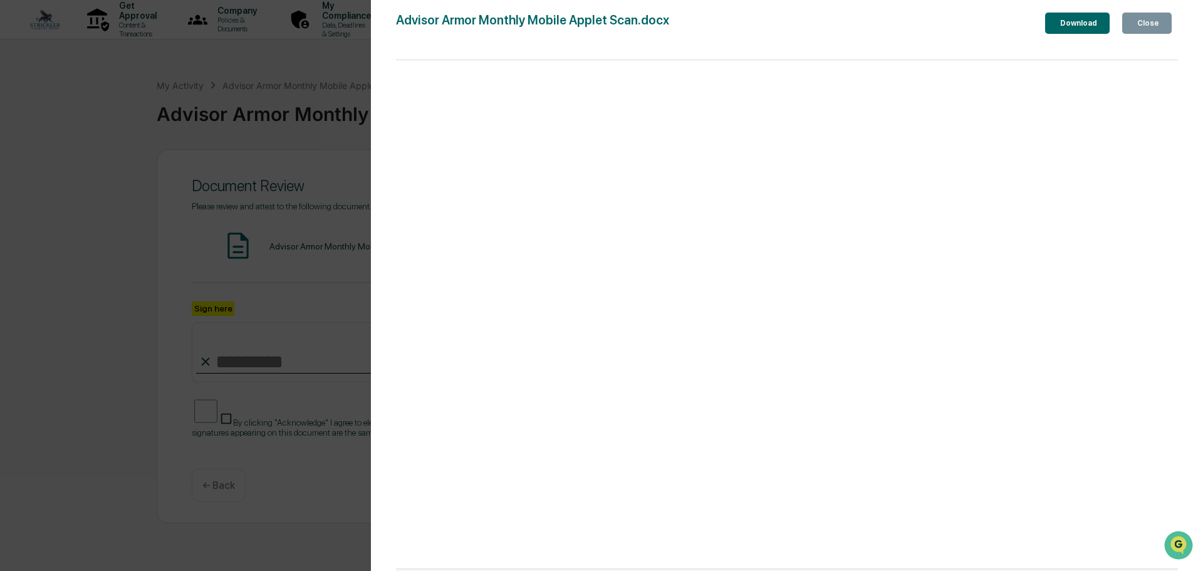
click at [1123, 34] on button "Close" at bounding box center [1148, 23] width 50 height 21
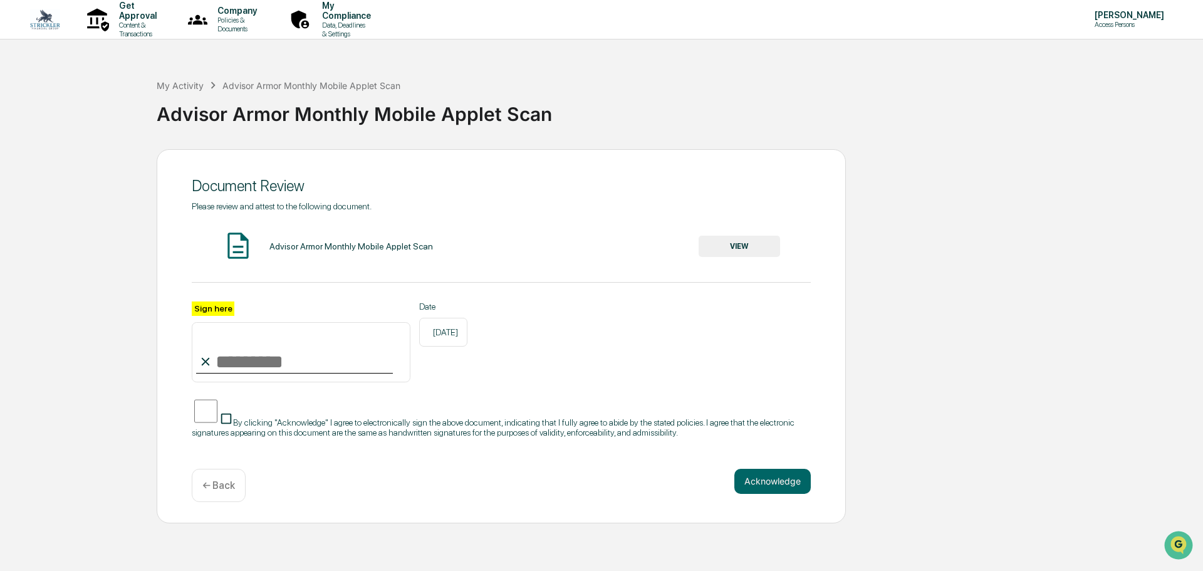
click at [266, 355] on input "Sign here" at bounding box center [301, 352] width 219 height 60
type input "**********"
click at [756, 494] on button "Acknowledge" at bounding box center [773, 481] width 76 height 25
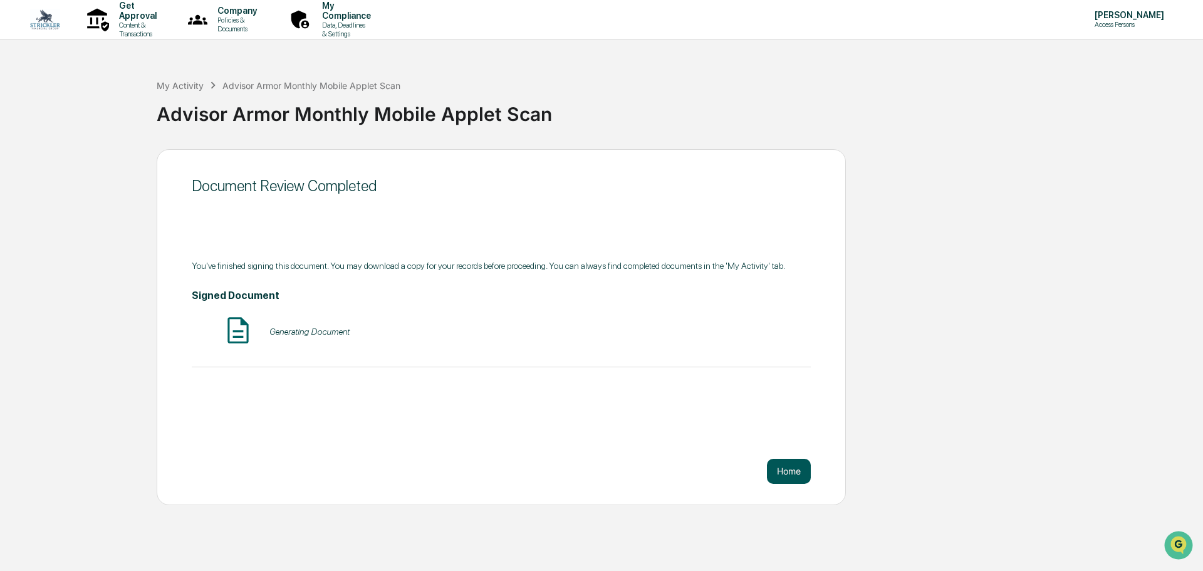
click at [778, 474] on button "Home" at bounding box center [789, 471] width 44 height 25
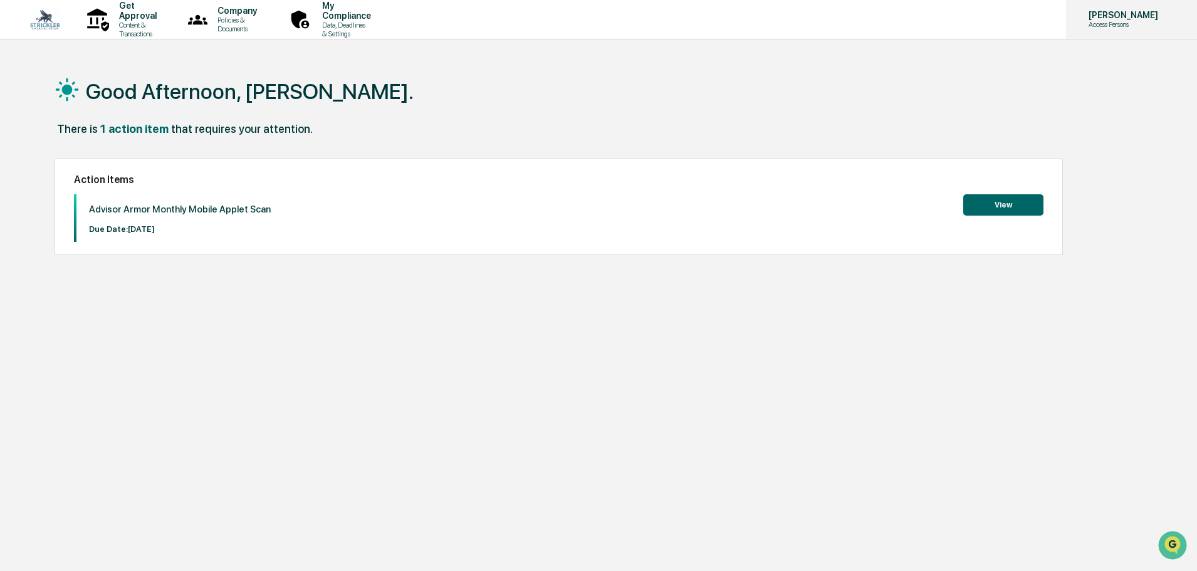
click at [1139, 17] on p "[PERSON_NAME]" at bounding box center [1122, 15] width 86 height 10
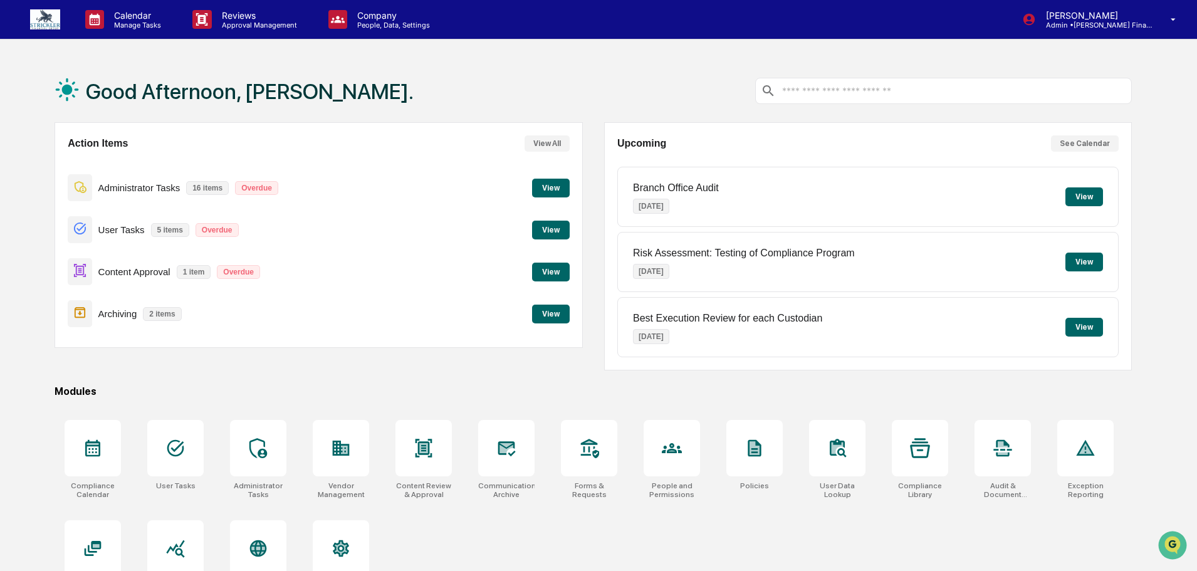
click at [547, 230] on button "View" at bounding box center [551, 230] width 38 height 19
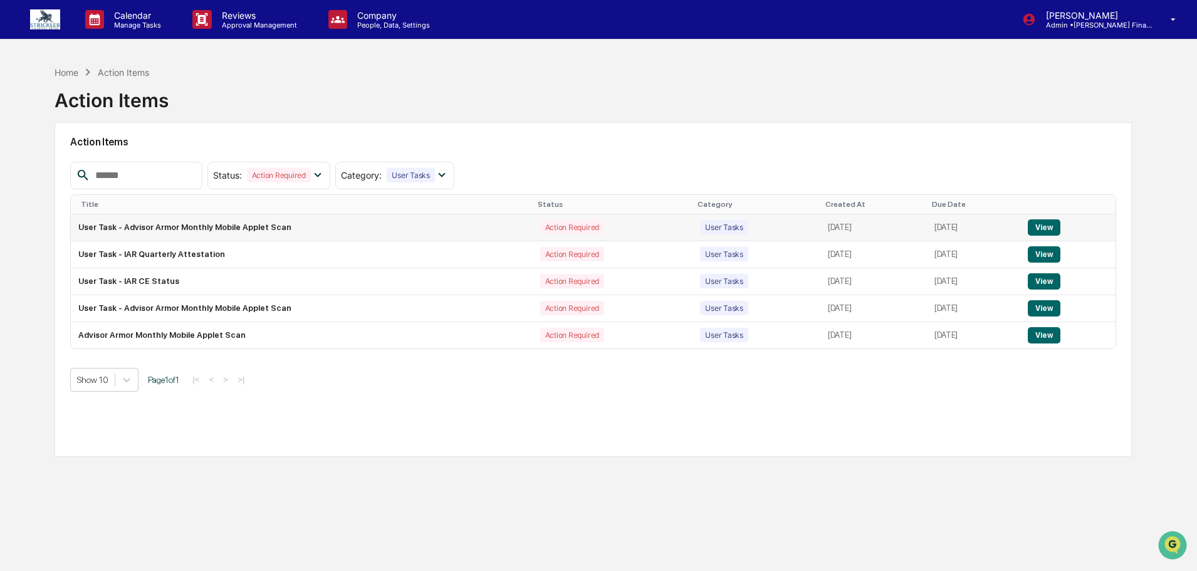
click at [1044, 222] on button "View" at bounding box center [1044, 227] width 32 height 16
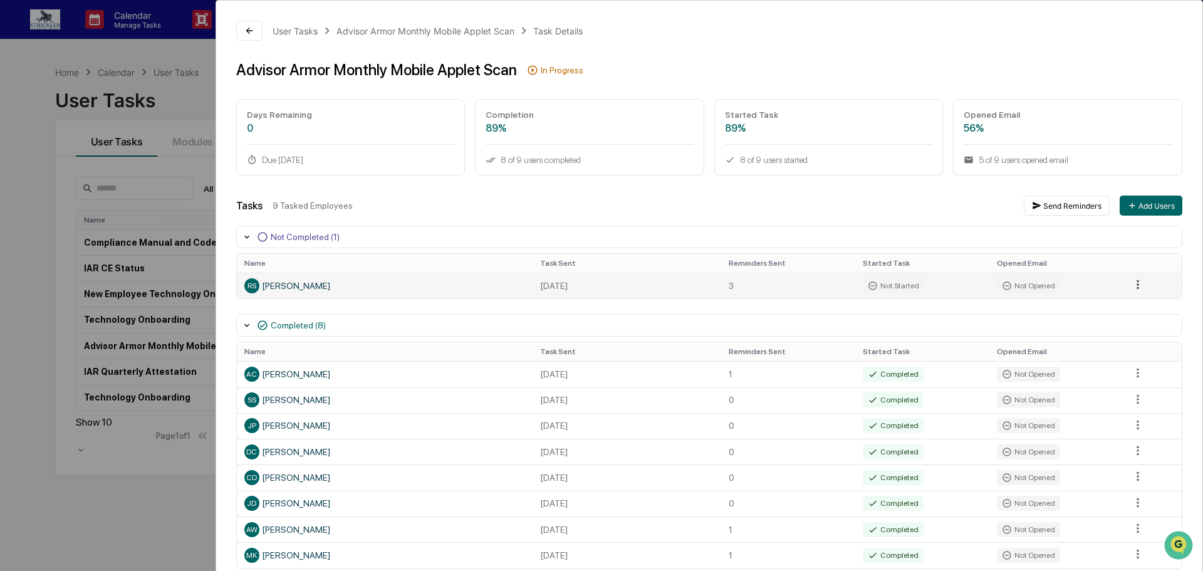
click at [1124, 286] on html "Calendar Manage Tasks Reviews Approval Management Company People, Data, Setting…" at bounding box center [601, 285] width 1203 height 571
click at [1126, 330] on div "Send Reminder" at bounding box center [1135, 334] width 95 height 20
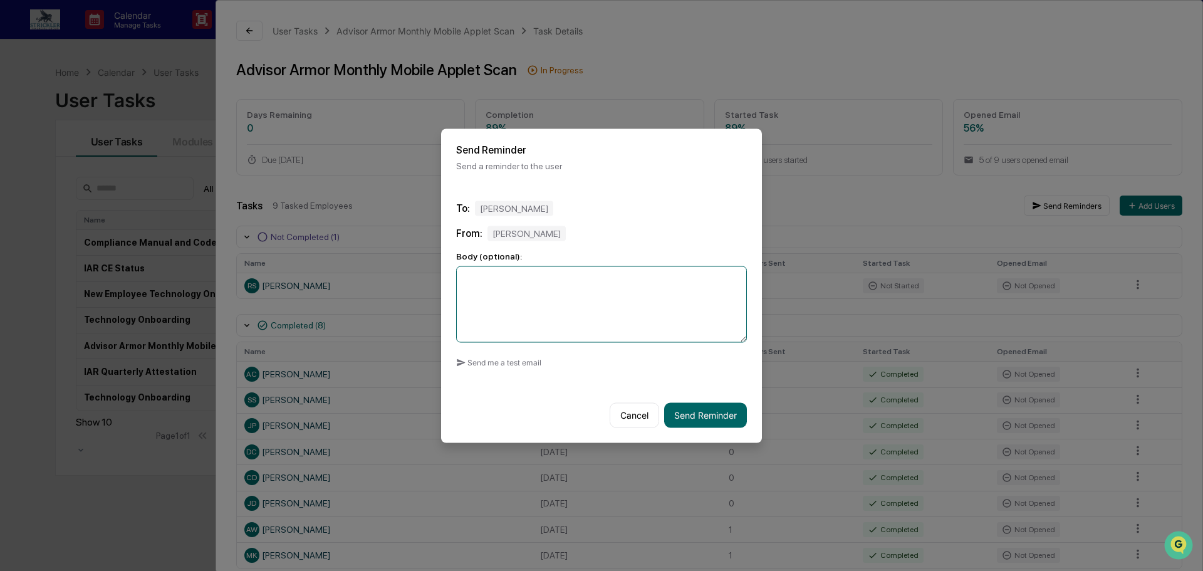
click at [490, 305] on textarea at bounding box center [601, 304] width 291 height 76
type textarea "**********"
click at [710, 415] on button "Send Reminder" at bounding box center [705, 414] width 83 height 25
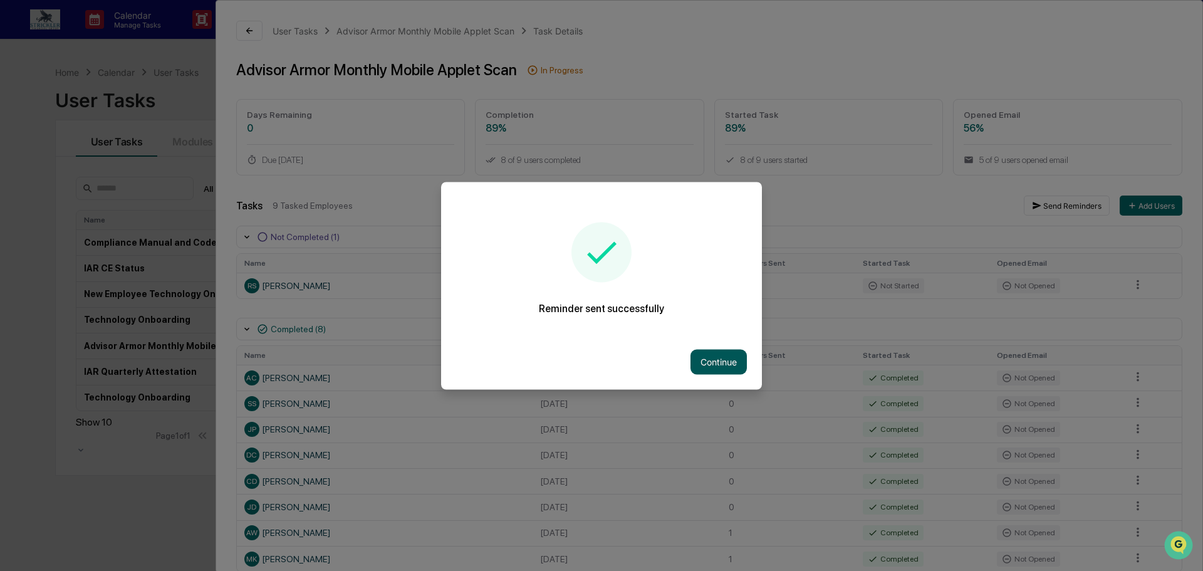
click at [711, 367] on button "Continue" at bounding box center [719, 361] width 56 height 25
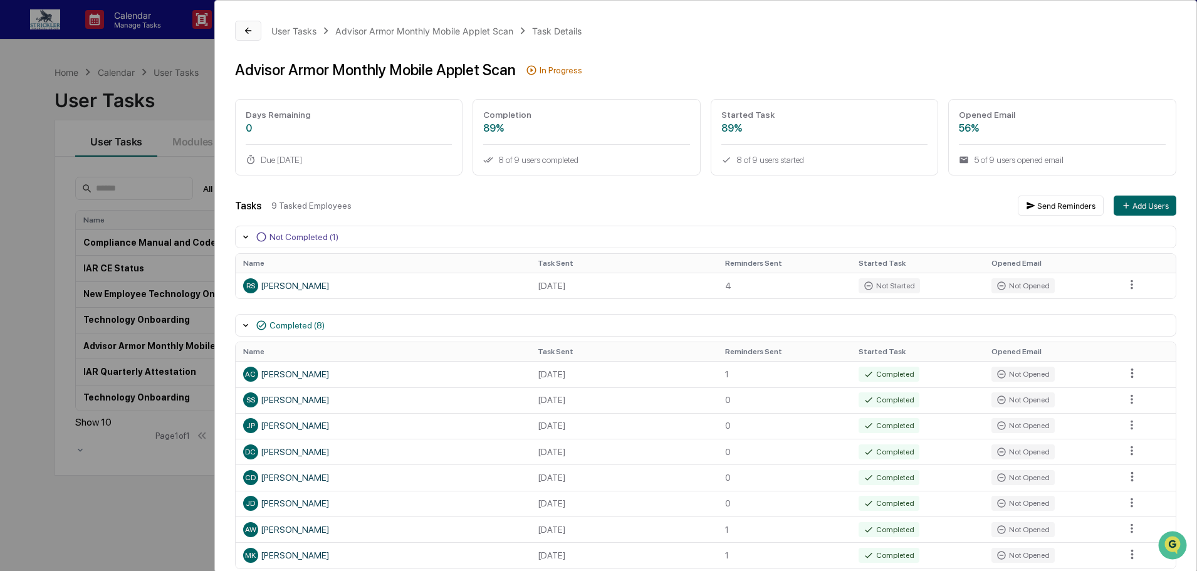
click at [249, 27] on icon at bounding box center [248, 31] width 10 height 10
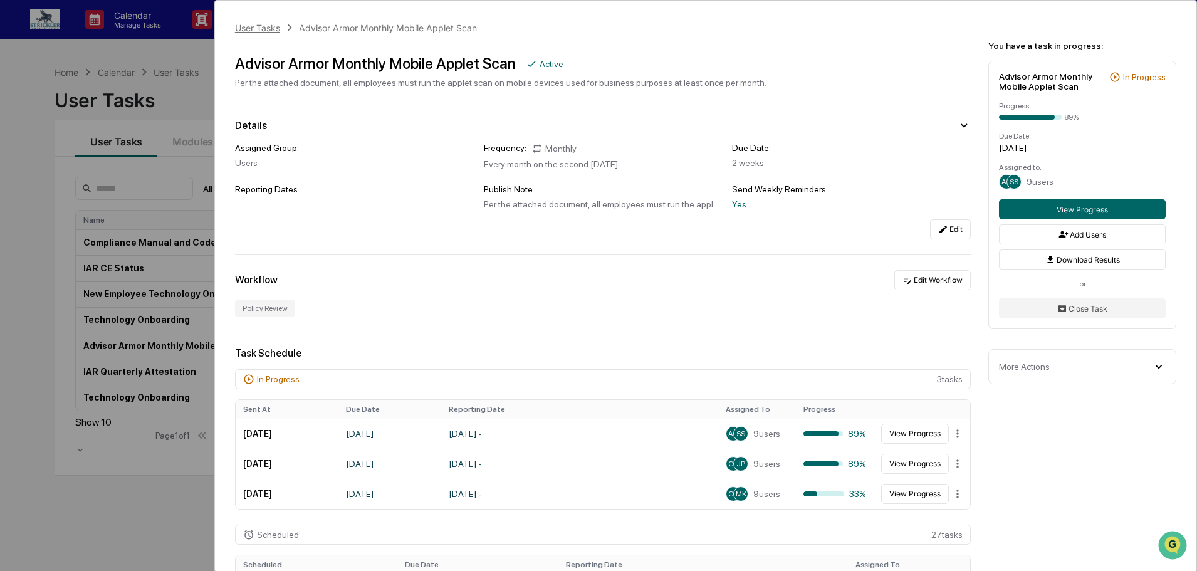
click at [259, 26] on div "User Tasks" at bounding box center [257, 28] width 45 height 11
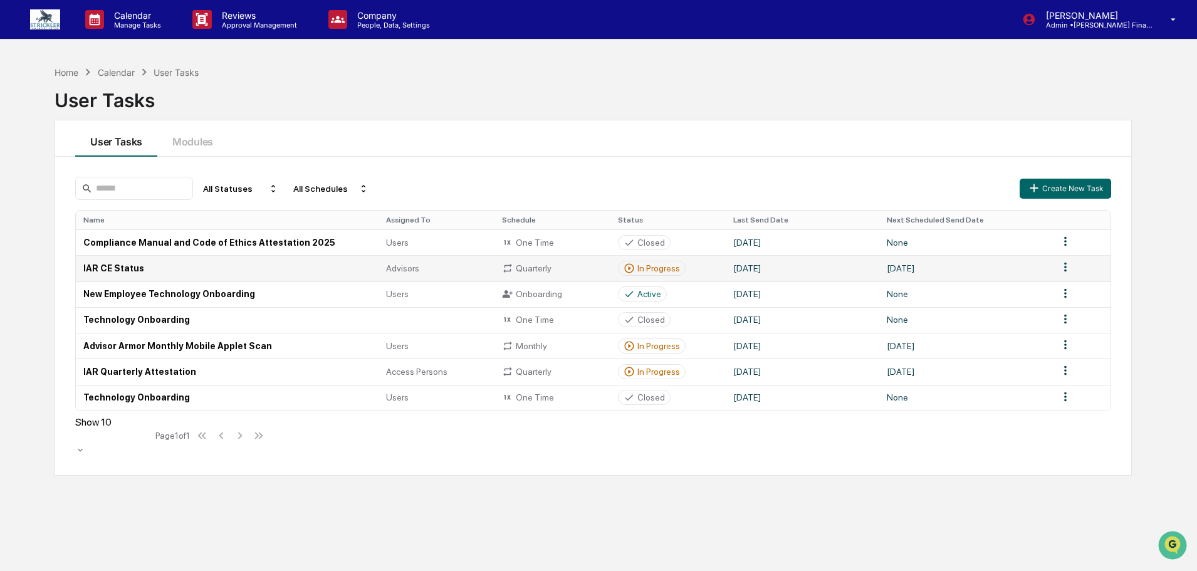
click at [1070, 270] on html "Calendar Manage Tasks Reviews Approval Management Company People, Data, Setting…" at bounding box center [598, 285] width 1197 height 571
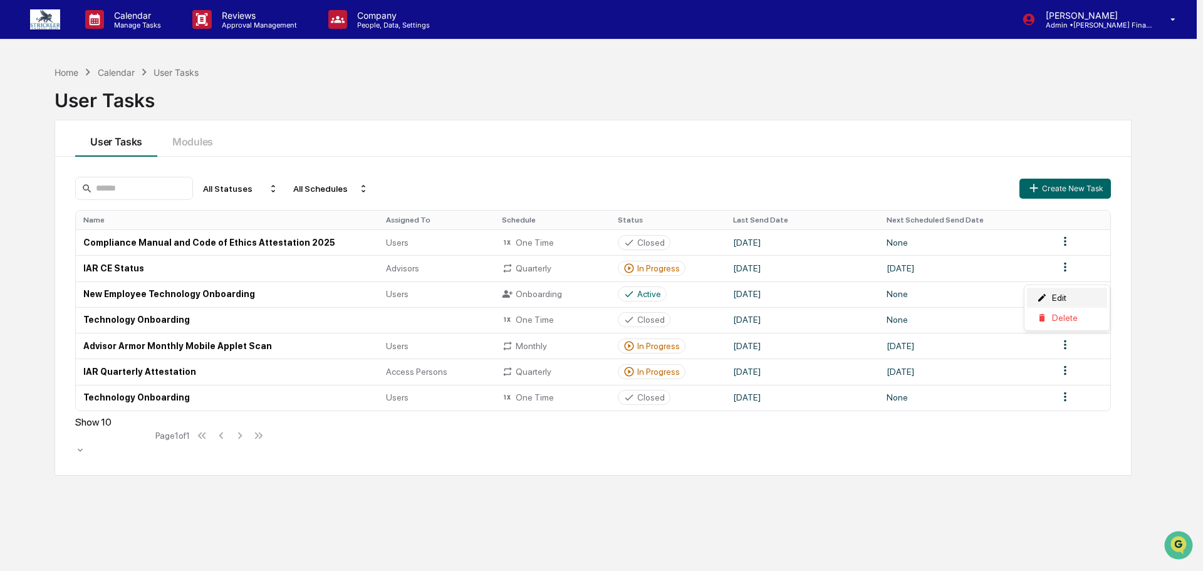
click at [1059, 298] on div "Edit" at bounding box center [1067, 298] width 80 height 20
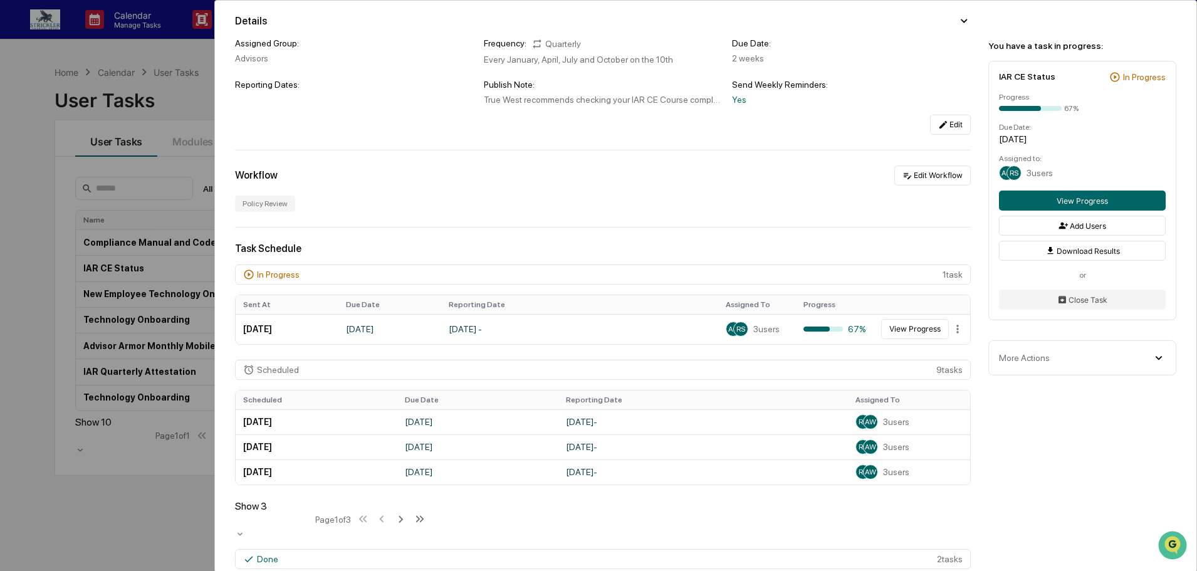
scroll to position [125, 0]
click at [930, 335] on button "View Progress" at bounding box center [915, 328] width 68 height 20
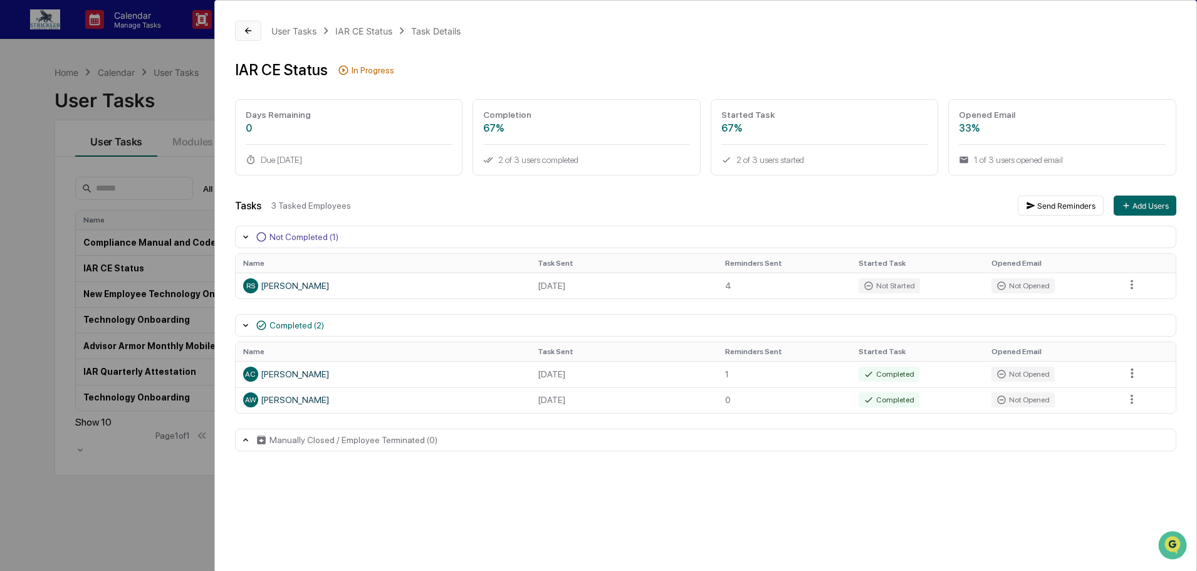
click at [253, 25] on button at bounding box center [248, 31] width 26 height 20
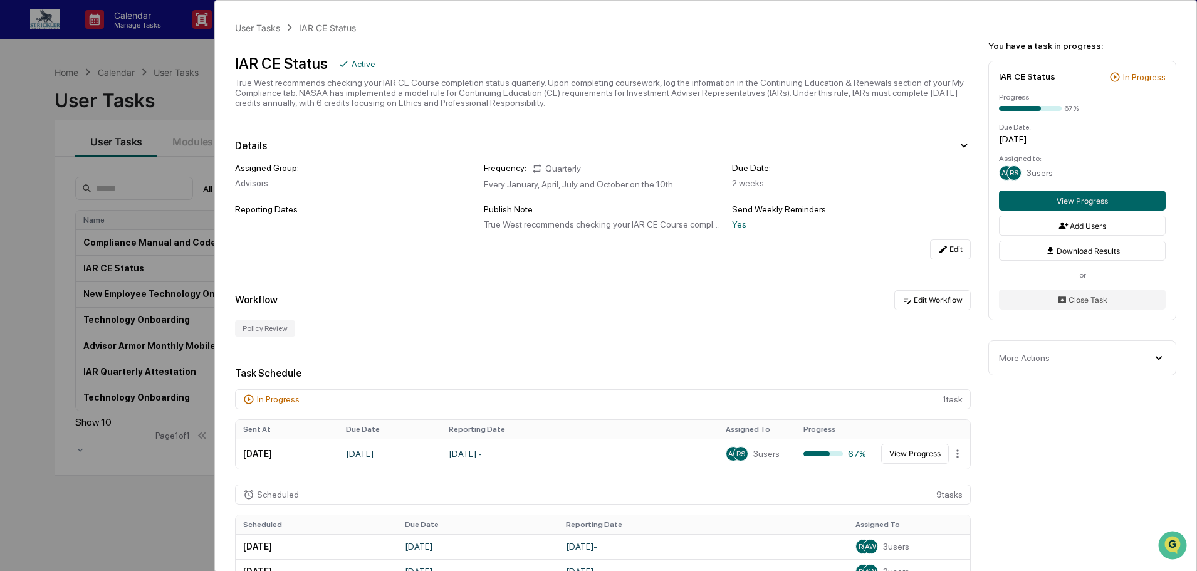
click at [164, 85] on div "User Tasks IAR CE Status IAR CE Status Active True West recommends checking you…" at bounding box center [598, 285] width 1197 height 571
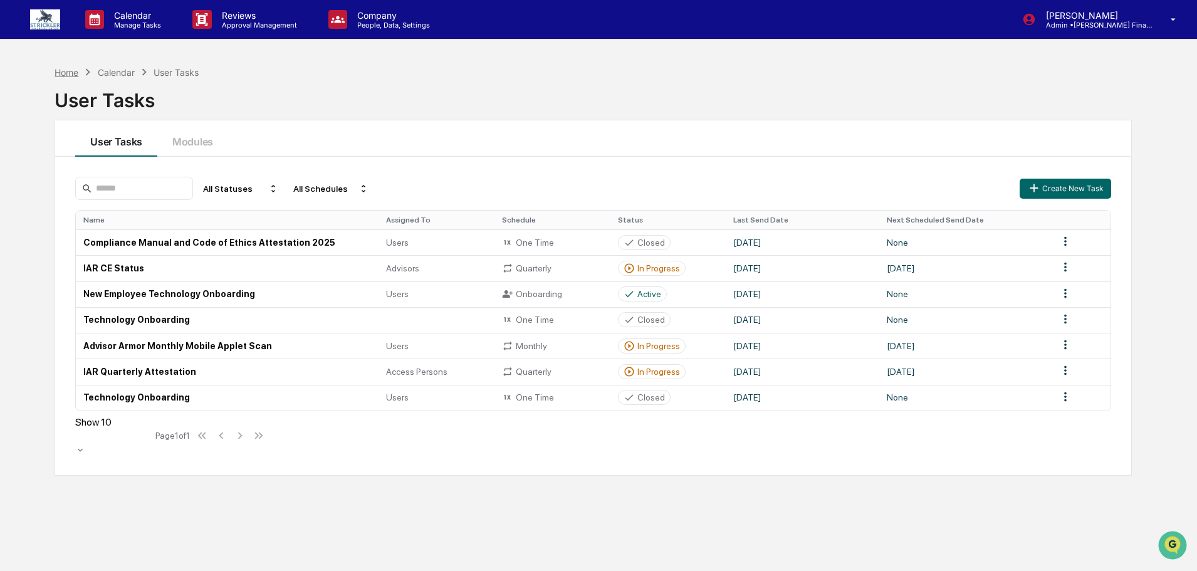
click at [59, 70] on div "Home" at bounding box center [67, 72] width 24 height 11
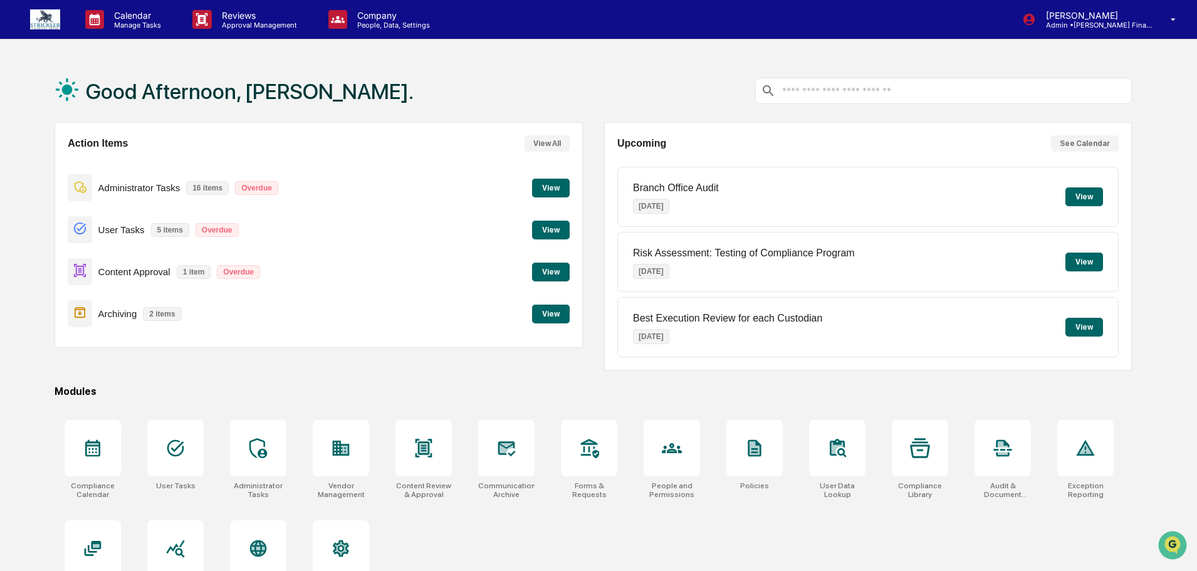
click at [549, 233] on button "View" at bounding box center [551, 230] width 38 height 19
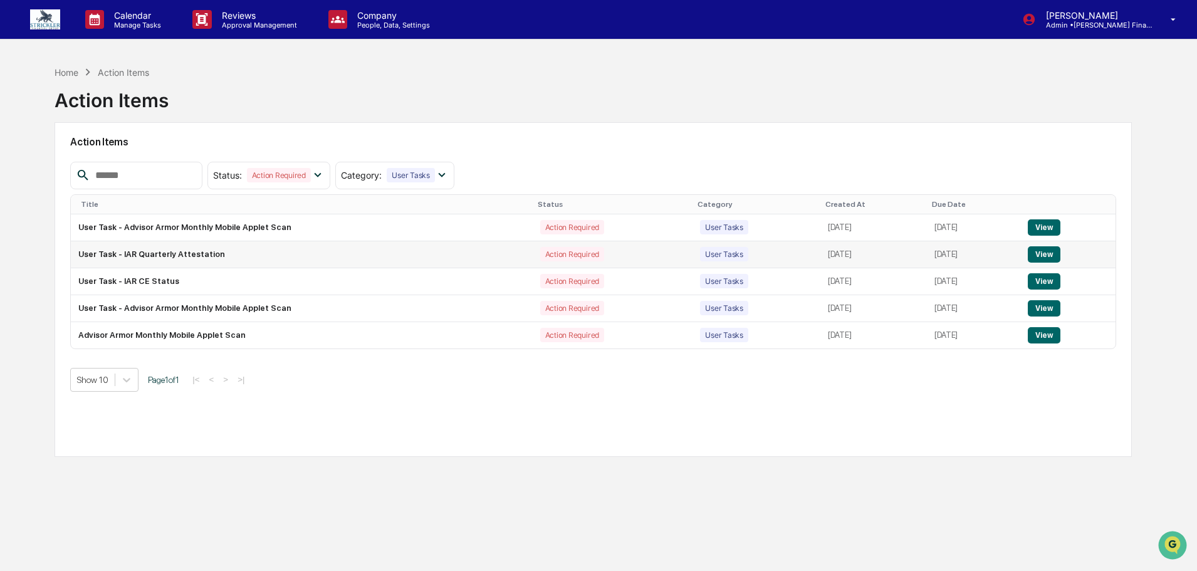
click at [1041, 256] on button "View" at bounding box center [1044, 254] width 32 height 16
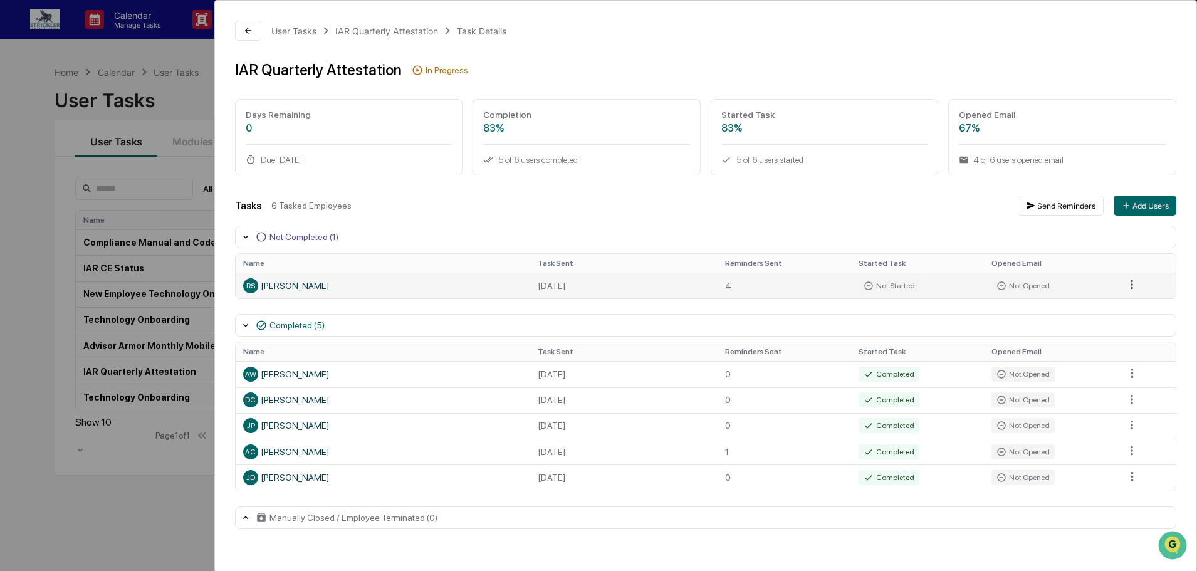
click at [1133, 287] on html "Calendar Manage Tasks Reviews Approval Management Company People, Data, Setting…" at bounding box center [598, 285] width 1197 height 571
click at [1123, 330] on div "Send Reminder" at bounding box center [1135, 334] width 95 height 20
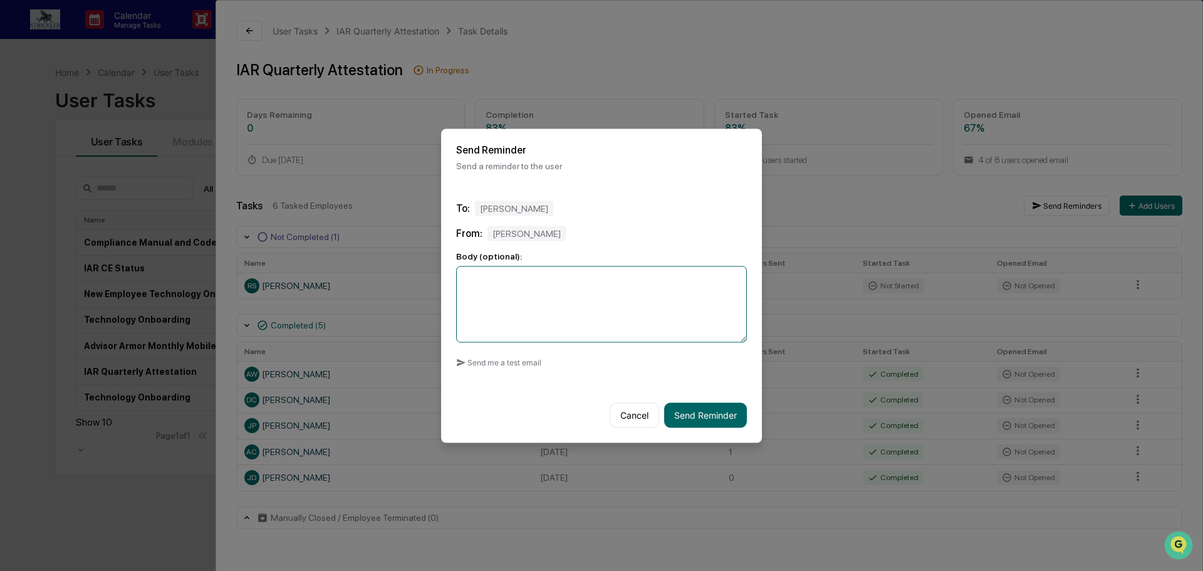
click at [502, 288] on textarea at bounding box center [601, 304] width 291 height 76
type textarea "**********"
click at [706, 412] on button "Send Reminder" at bounding box center [705, 414] width 83 height 25
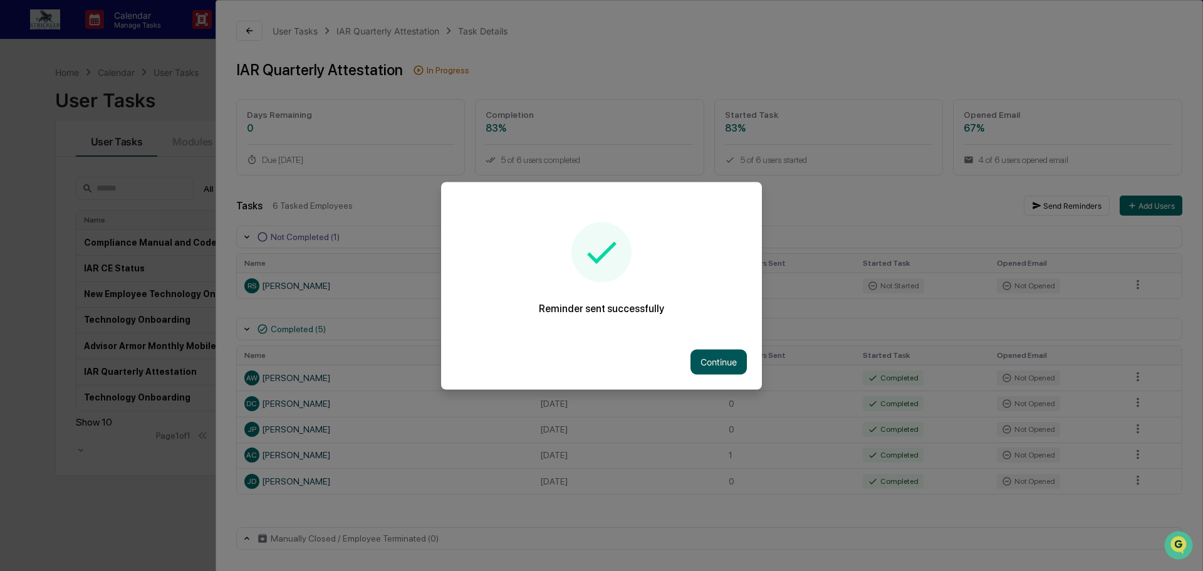
click at [705, 365] on button "Continue" at bounding box center [719, 361] width 56 height 25
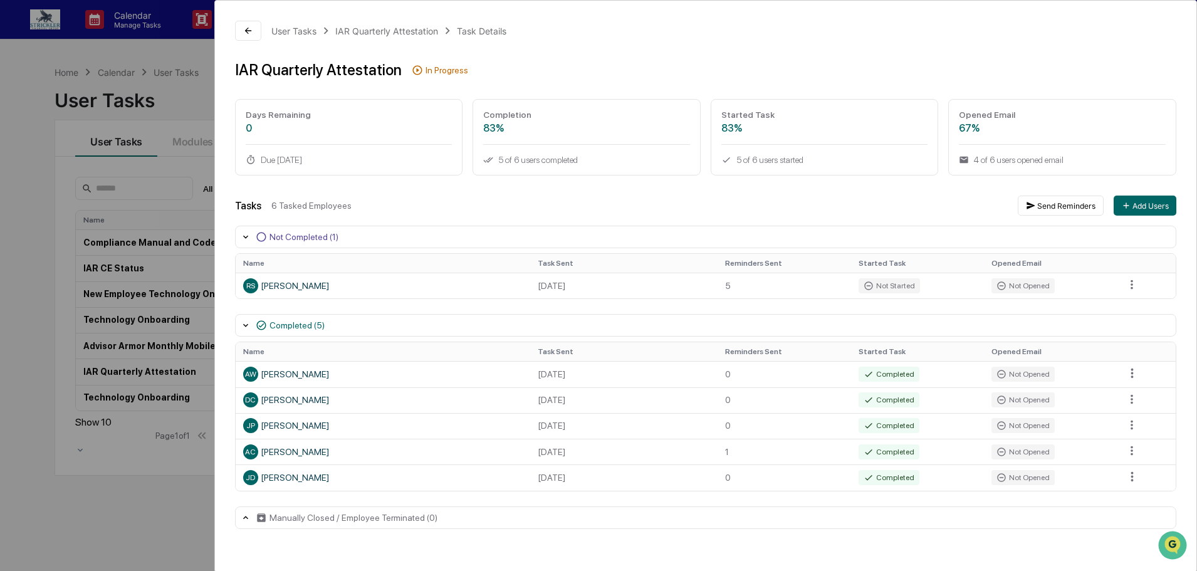
click at [27, 184] on div "User Tasks IAR Quarterly Attestation Task Details IAR Quarterly Attestation In …" at bounding box center [598, 285] width 1197 height 571
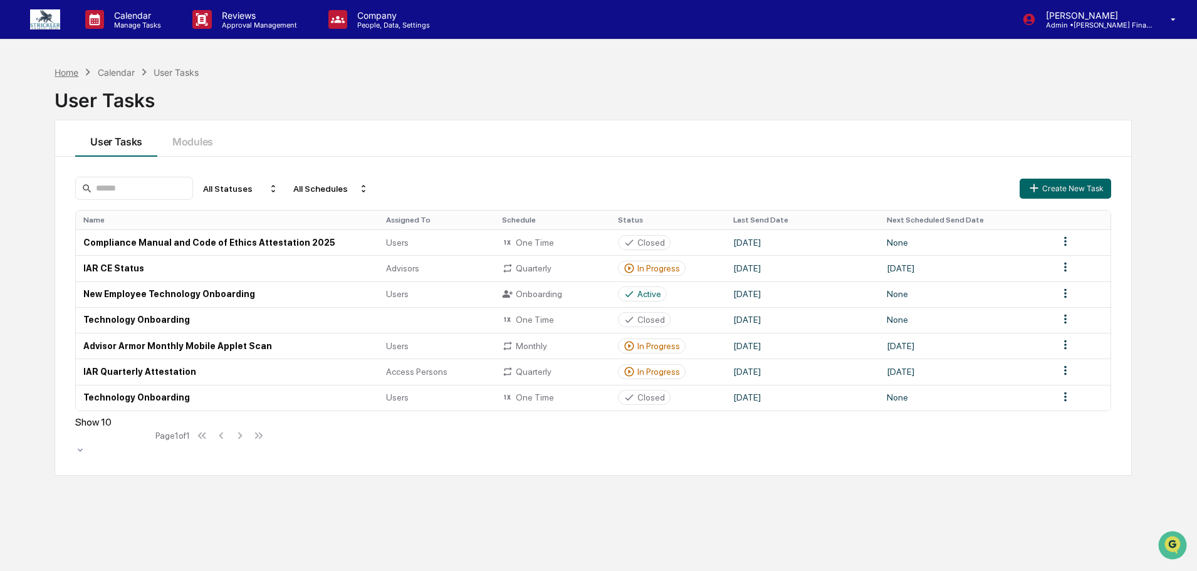
click at [73, 71] on div "Home" at bounding box center [67, 72] width 24 height 11
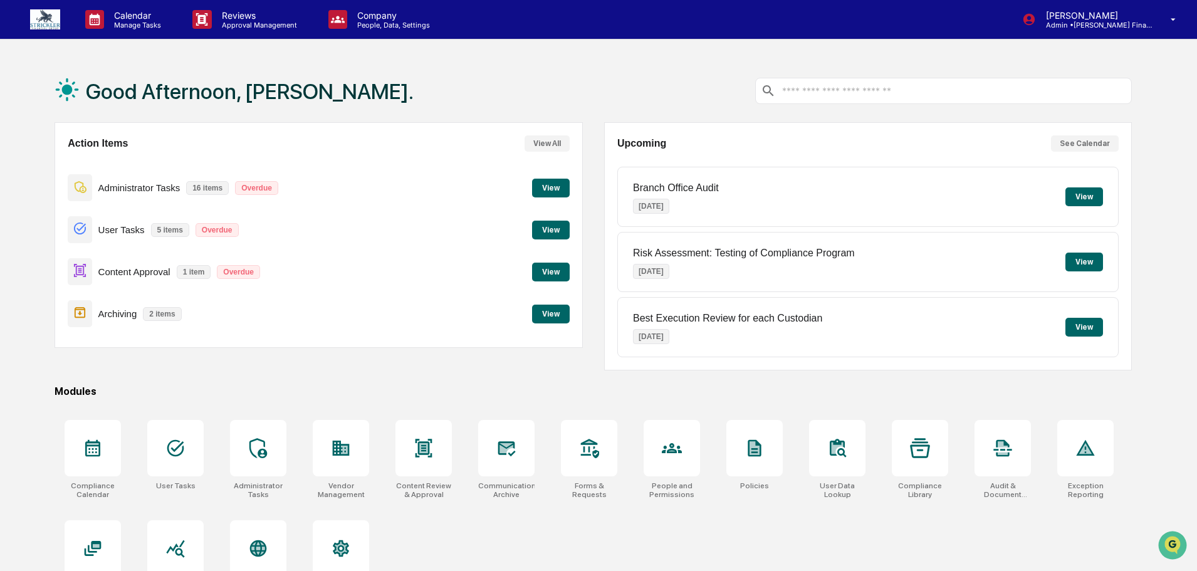
click at [560, 230] on button "View" at bounding box center [551, 230] width 38 height 19
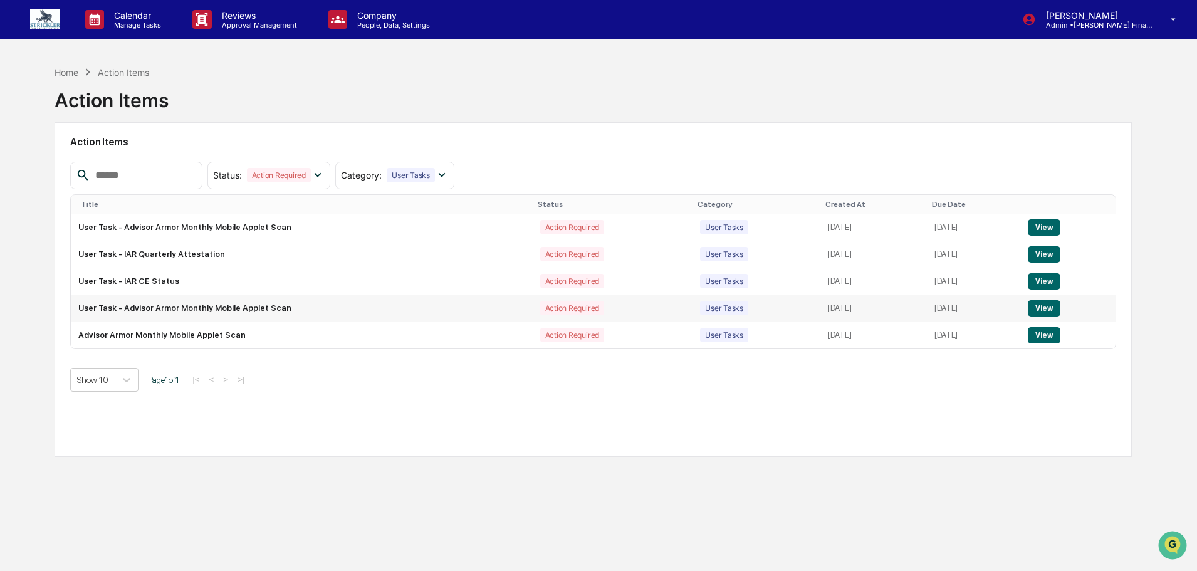
click at [1047, 308] on button "View" at bounding box center [1044, 308] width 32 height 16
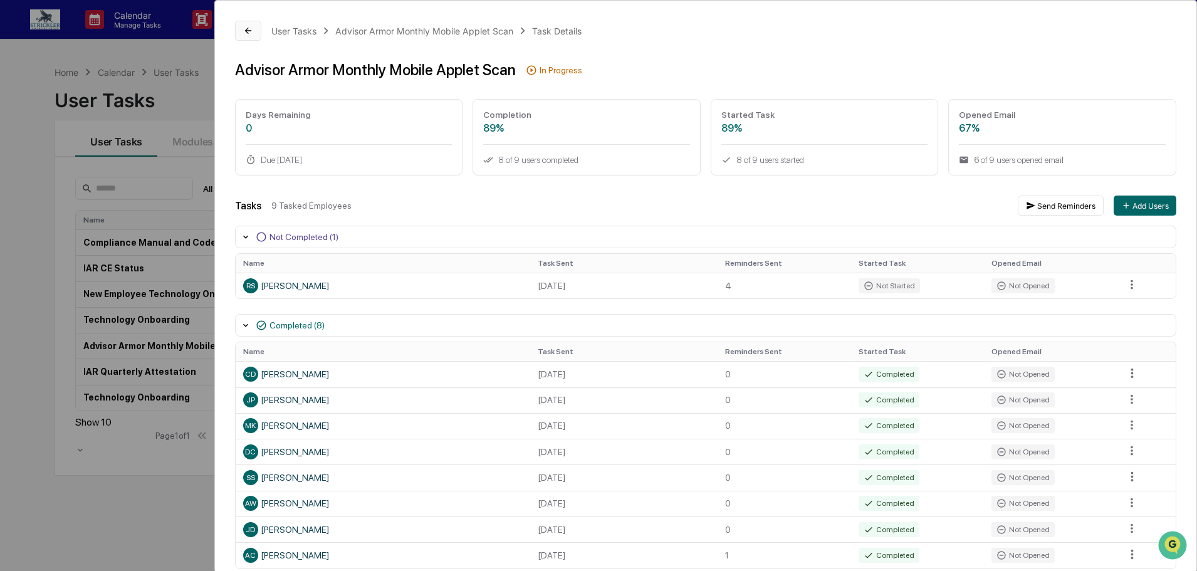
click at [242, 23] on button at bounding box center [248, 31] width 26 height 20
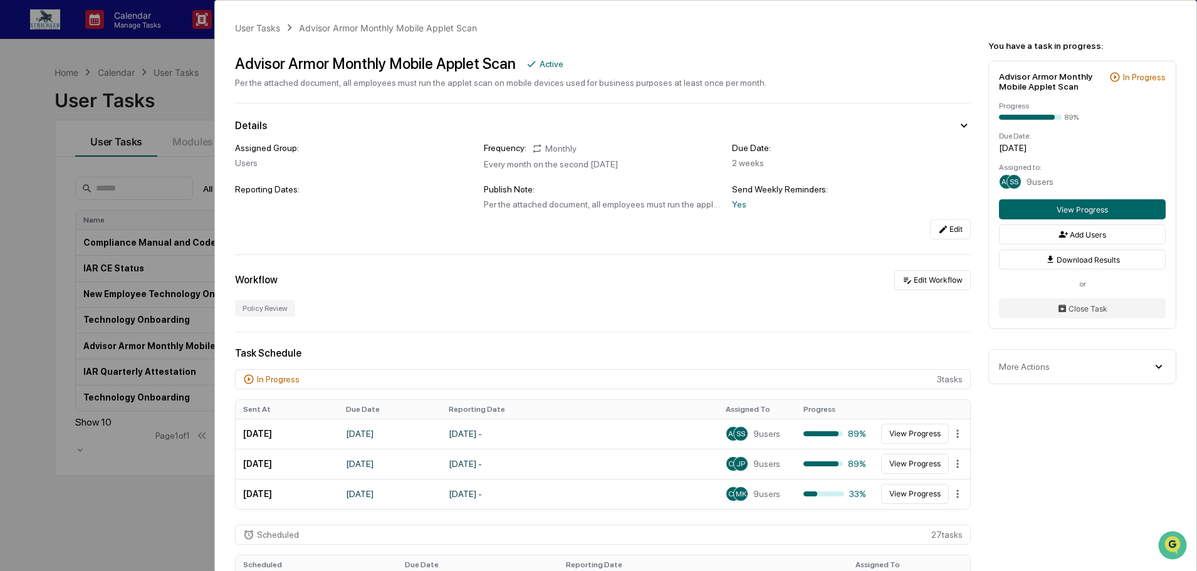
click at [72, 67] on div "User Tasks Advisor Armor Monthly Mobile Applet Scan Advisor Armor Monthly Mobil…" at bounding box center [598, 285] width 1197 height 571
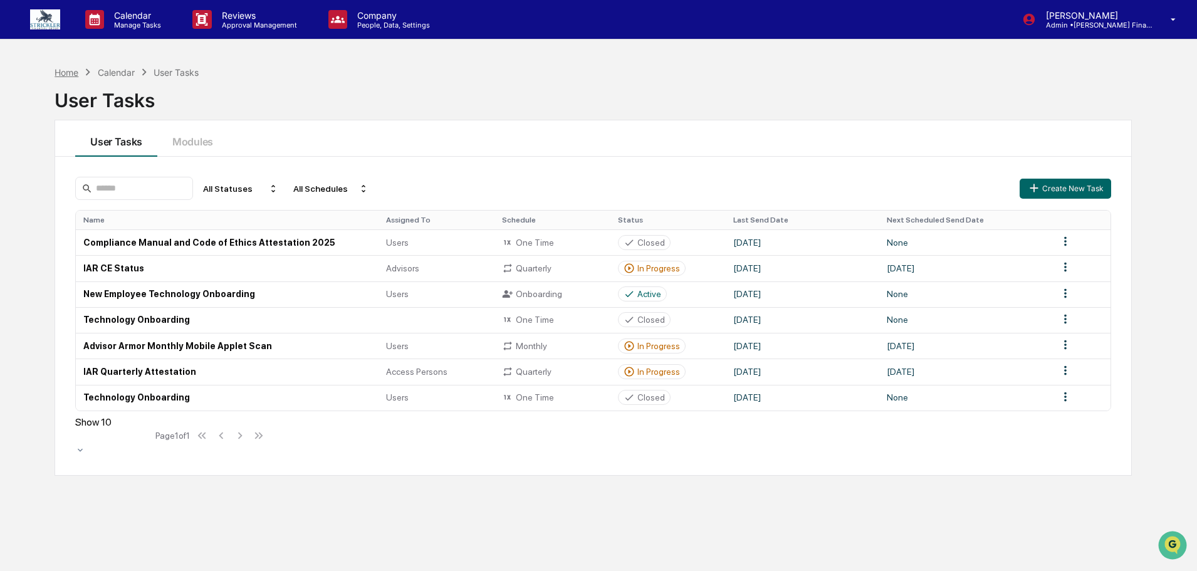
click at [63, 74] on div "Home" at bounding box center [67, 72] width 24 height 11
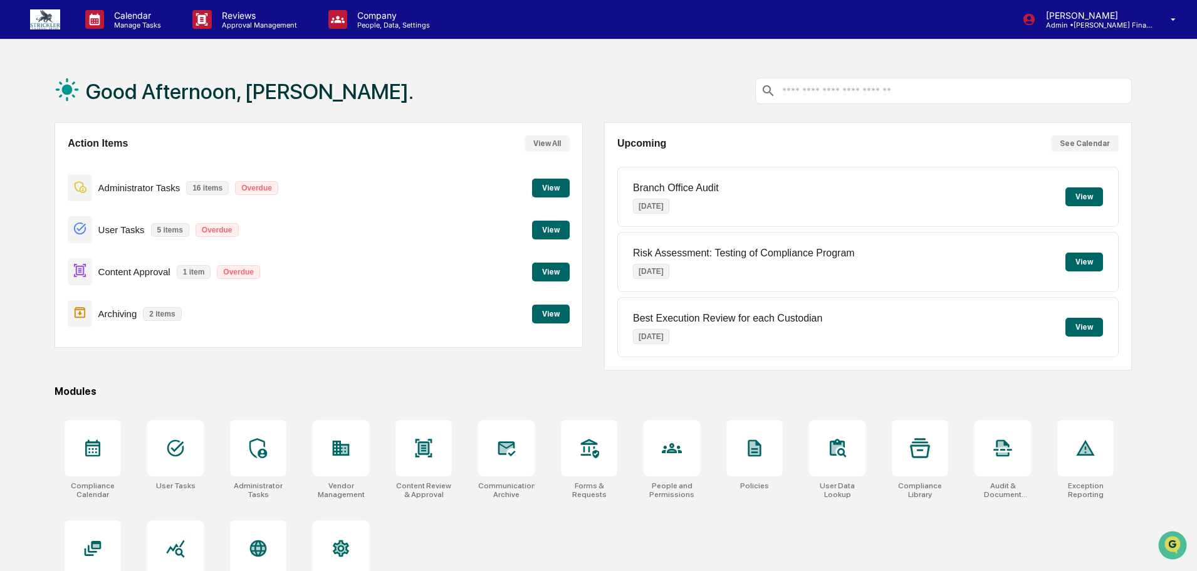
click at [552, 236] on button "View" at bounding box center [551, 230] width 38 height 19
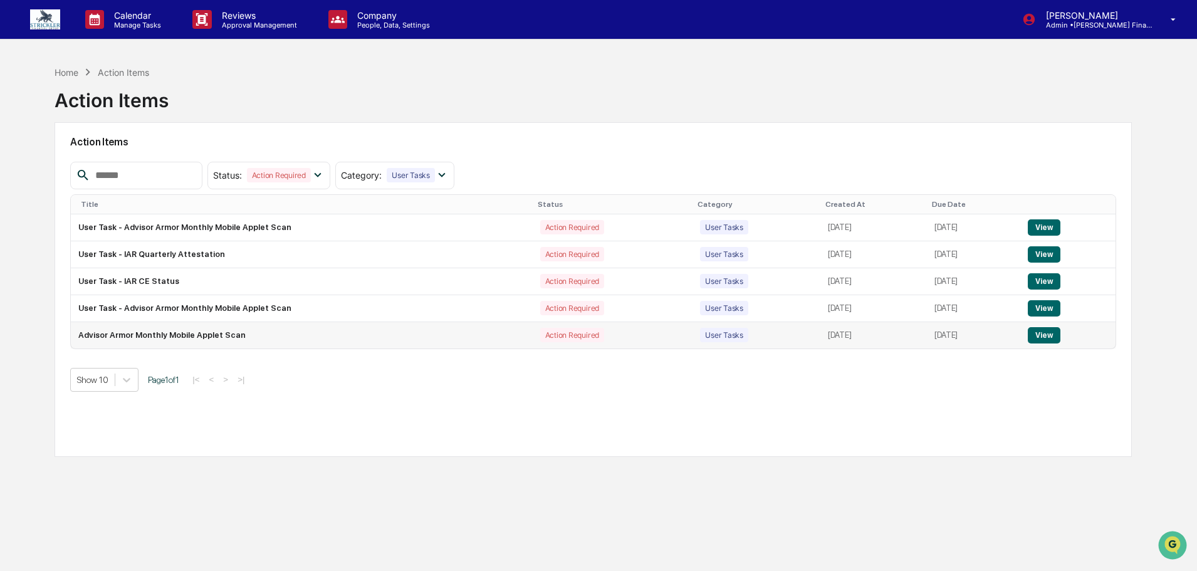
click at [1045, 332] on button "View" at bounding box center [1044, 335] width 32 height 16
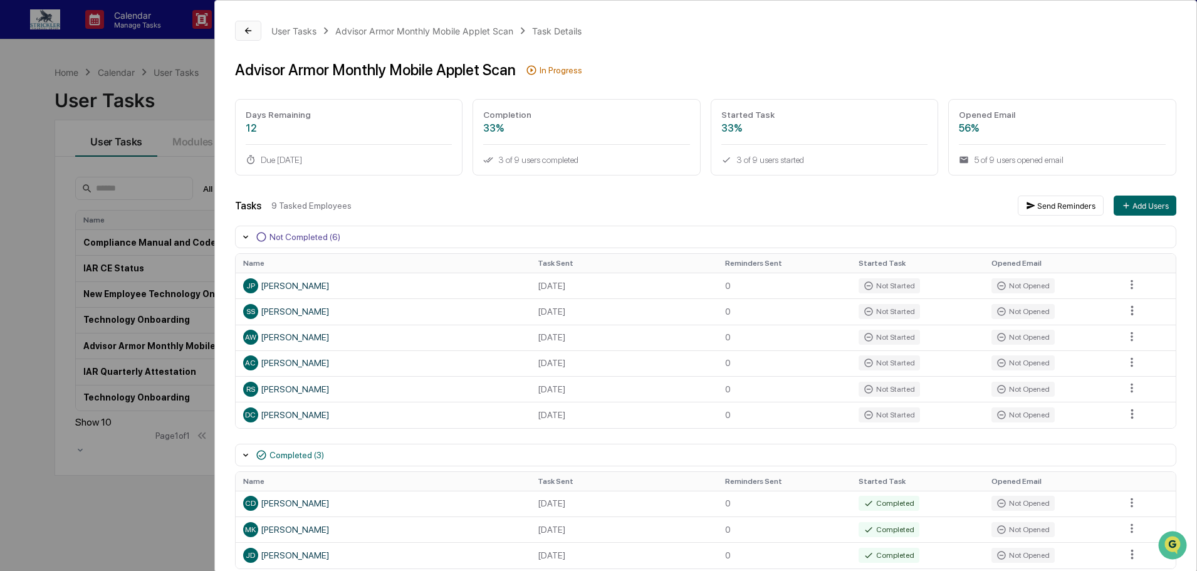
click at [239, 26] on button at bounding box center [248, 31] width 26 height 20
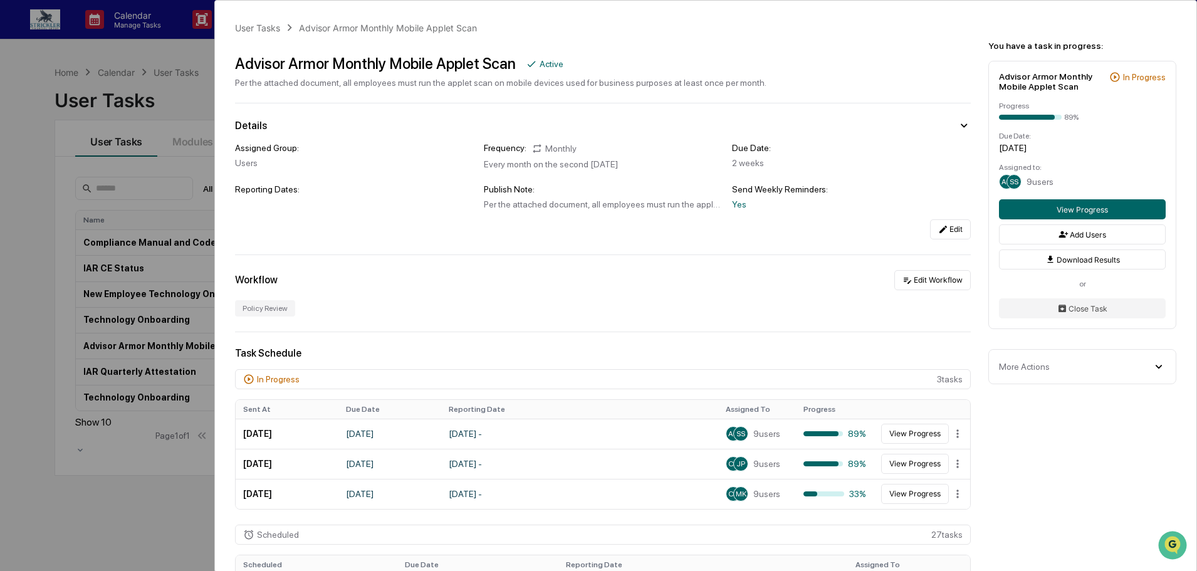
click at [76, 63] on div "User Tasks Advisor Armor Monthly Mobile Applet Scan Advisor Armor Monthly Mobil…" at bounding box center [598, 285] width 1197 height 571
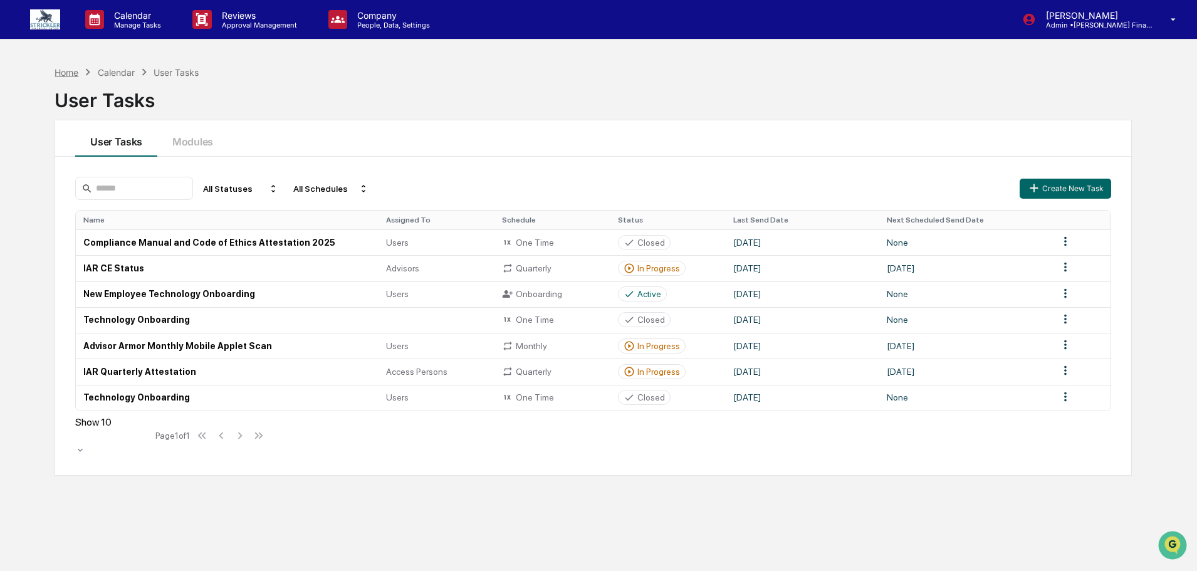
click at [72, 70] on div "Home" at bounding box center [67, 72] width 24 height 11
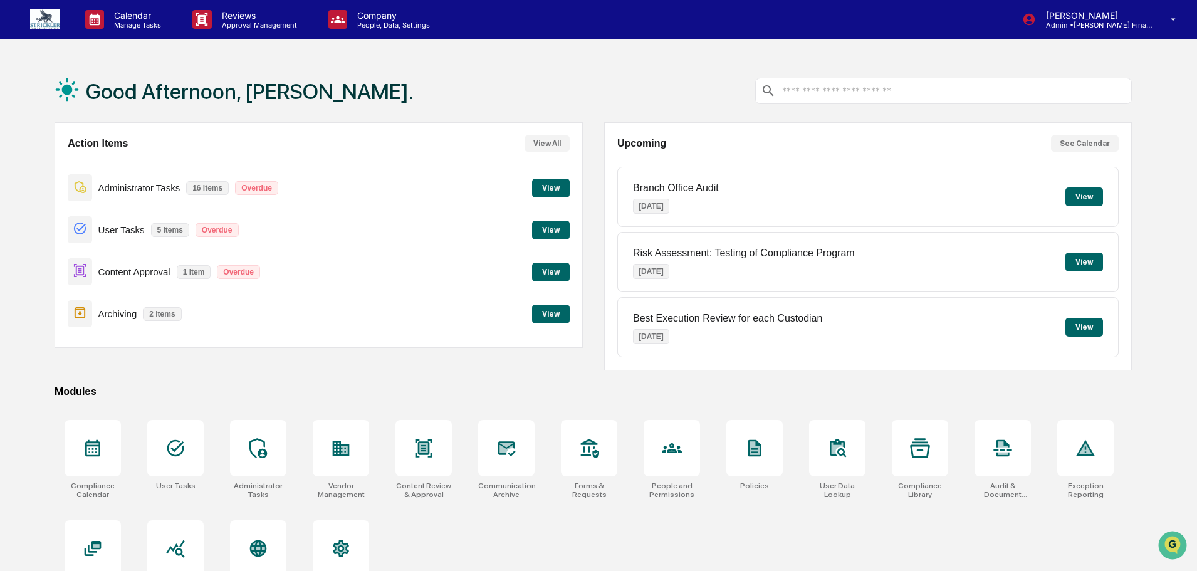
click at [545, 276] on button "View" at bounding box center [551, 272] width 38 height 19
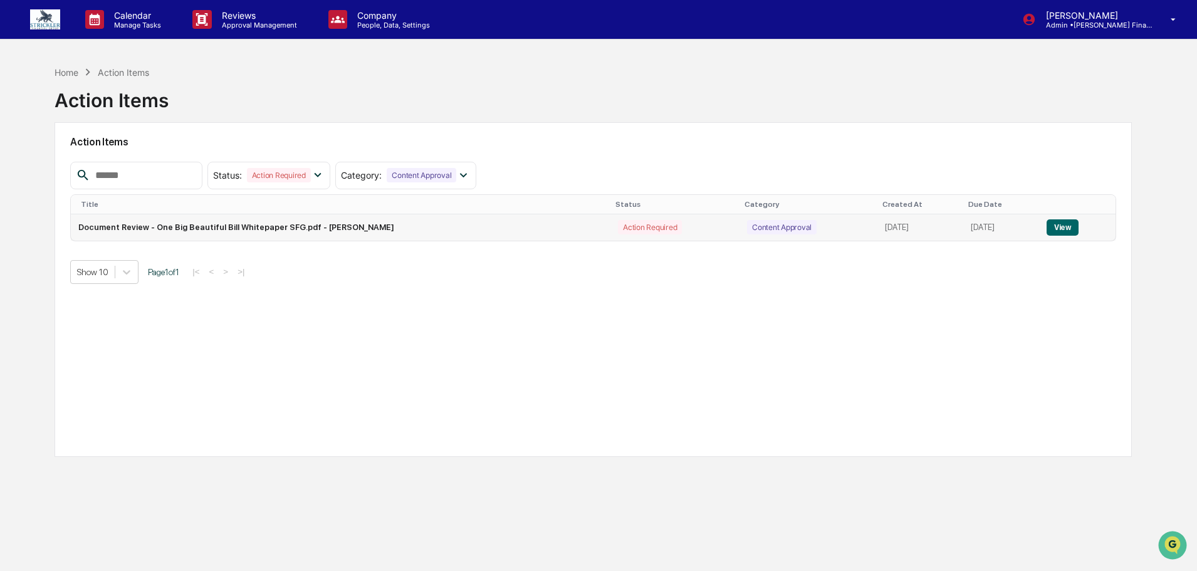
click at [1056, 224] on button "View" at bounding box center [1063, 227] width 32 height 16
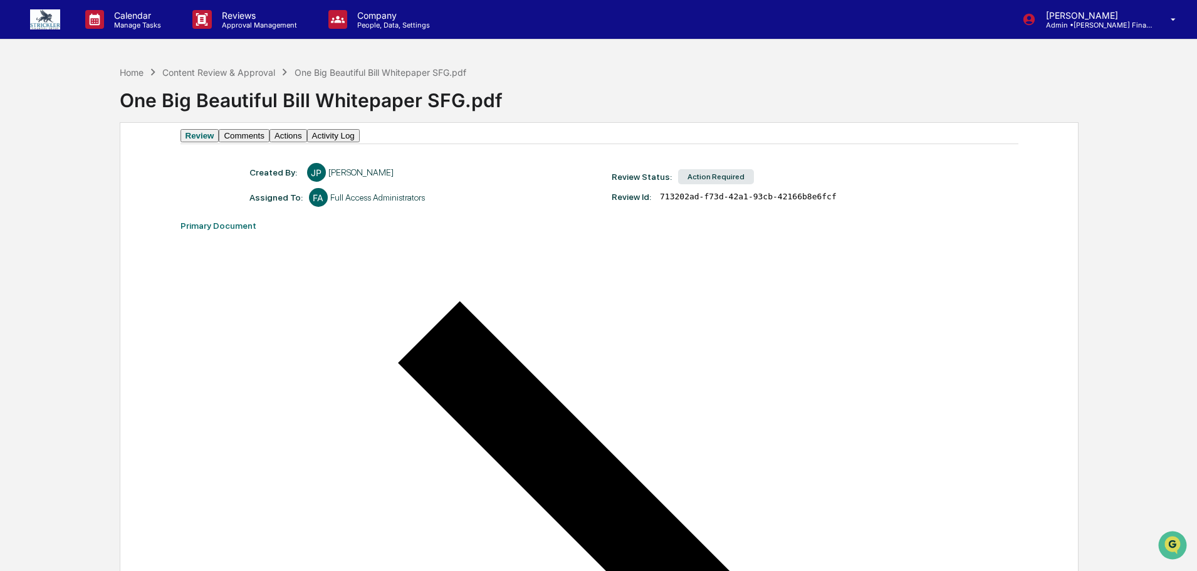
click at [307, 142] on button "Actions" at bounding box center [289, 135] width 38 height 13
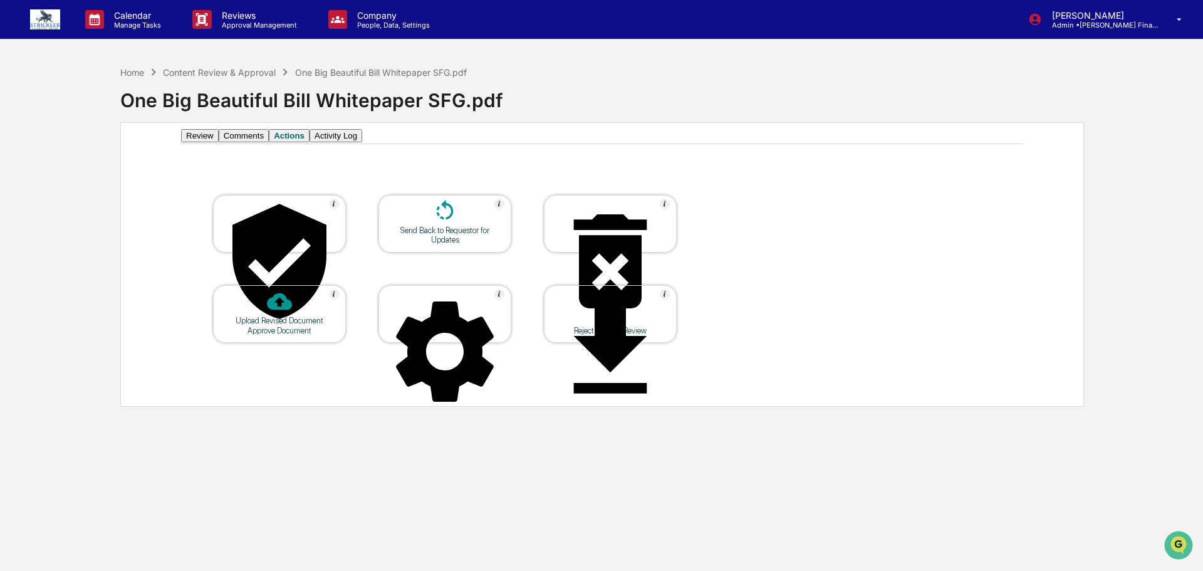
click at [454, 244] on div "Send Back to Requestor for Updates" at bounding box center [445, 235] width 113 height 19
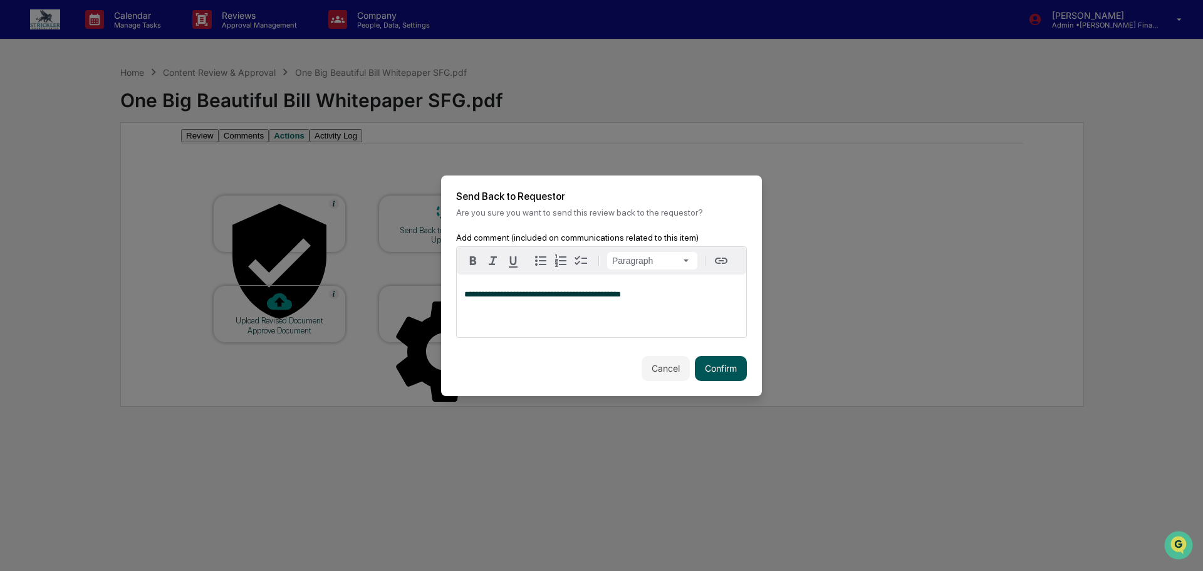
click at [711, 372] on button "Confirm" at bounding box center [721, 368] width 52 height 25
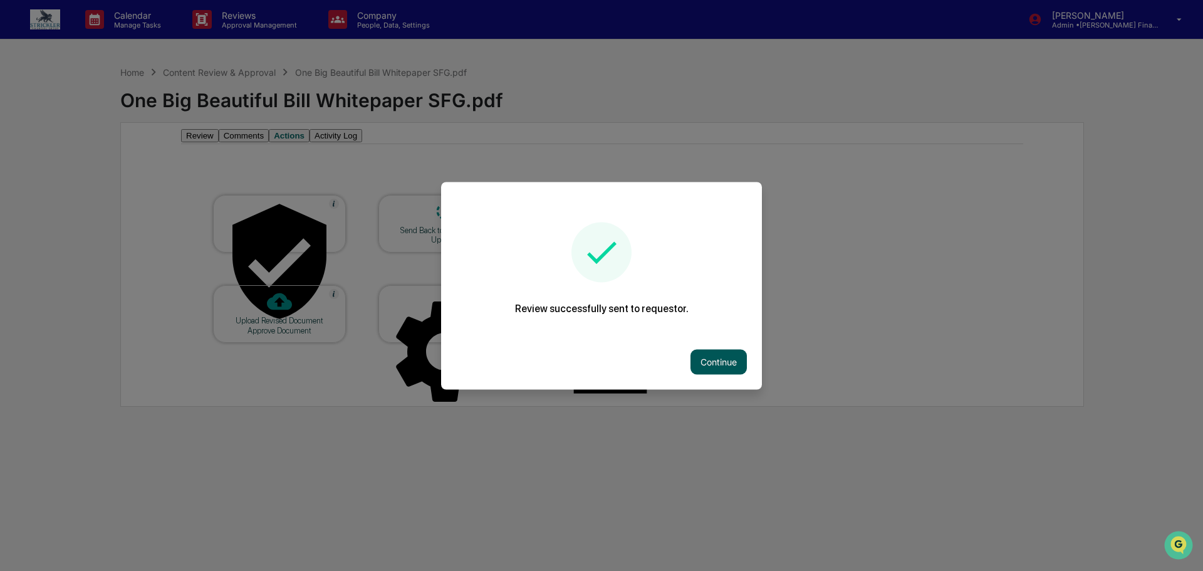
click at [697, 352] on button "Continue" at bounding box center [719, 361] width 56 height 25
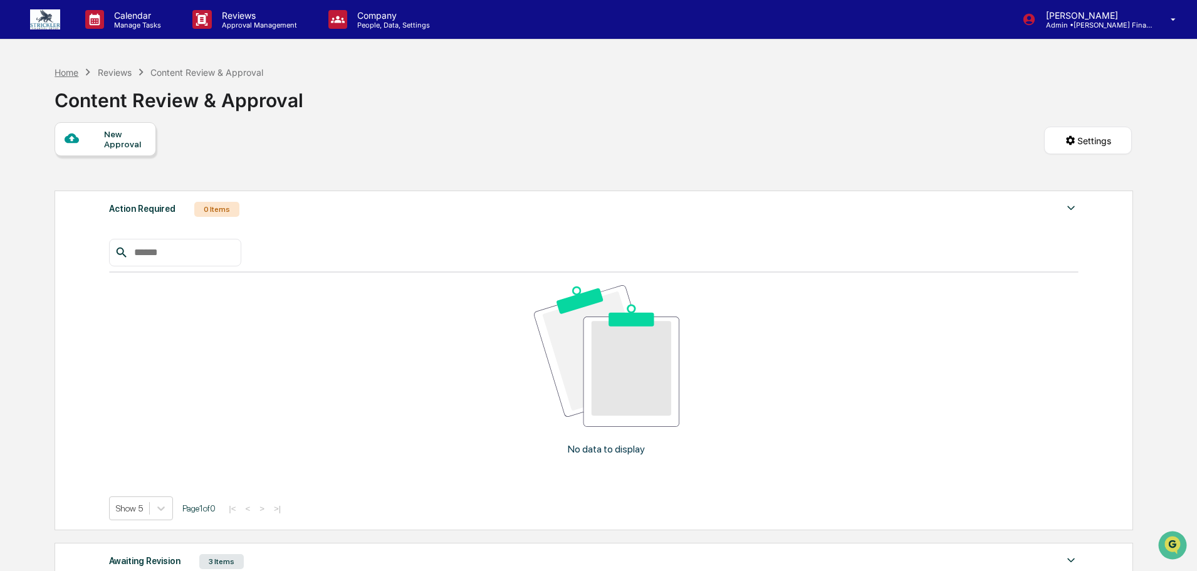
click at [71, 67] on div "Home" at bounding box center [67, 72] width 24 height 11
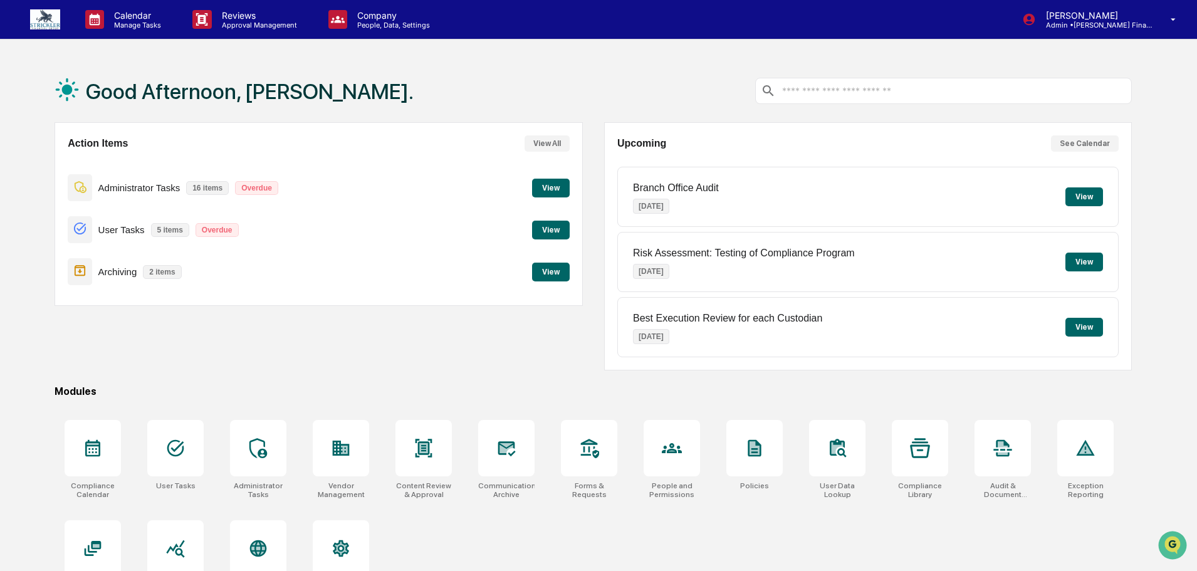
click at [551, 270] on button "View" at bounding box center [551, 272] width 38 height 19
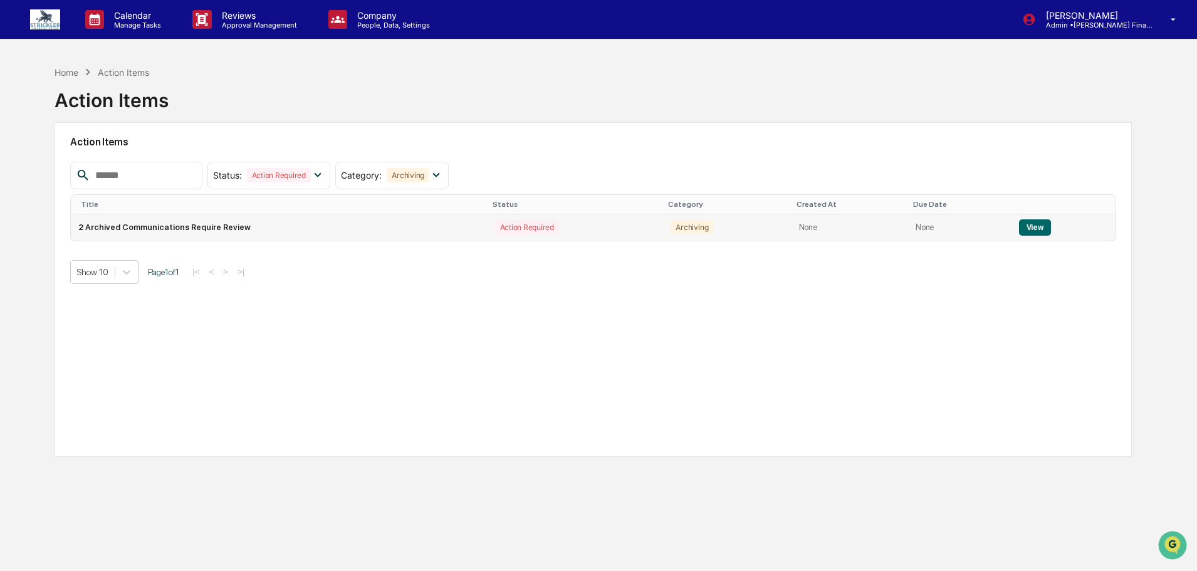
click at [1035, 229] on button "View" at bounding box center [1035, 227] width 32 height 16
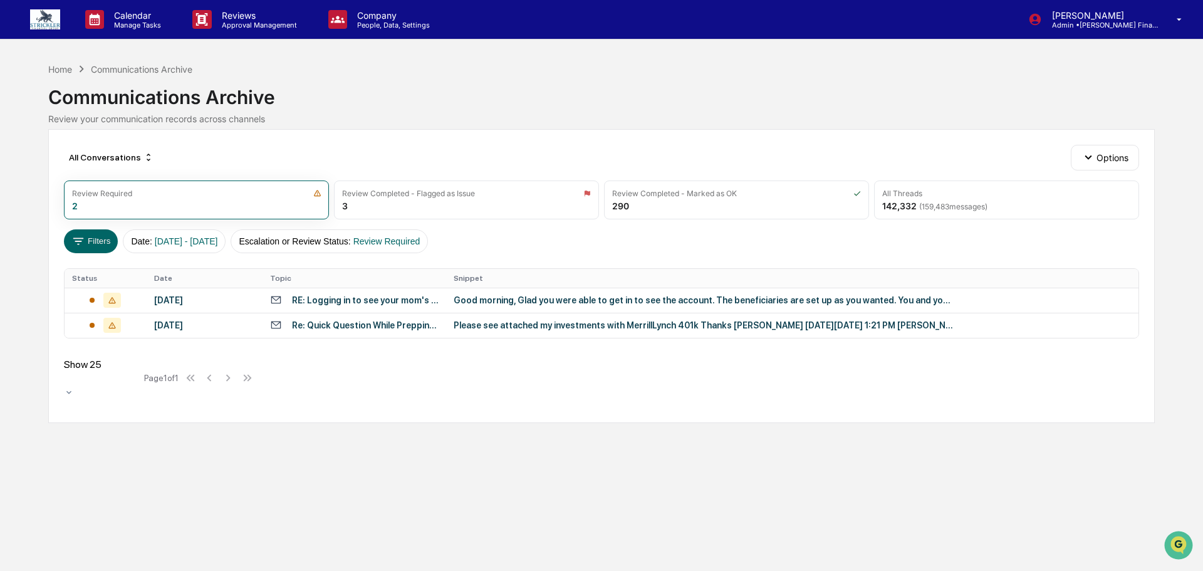
click at [66, 63] on div "Home Communications Archive" at bounding box center [120, 69] width 144 height 14
click at [66, 68] on div "Home" at bounding box center [60, 69] width 24 height 11
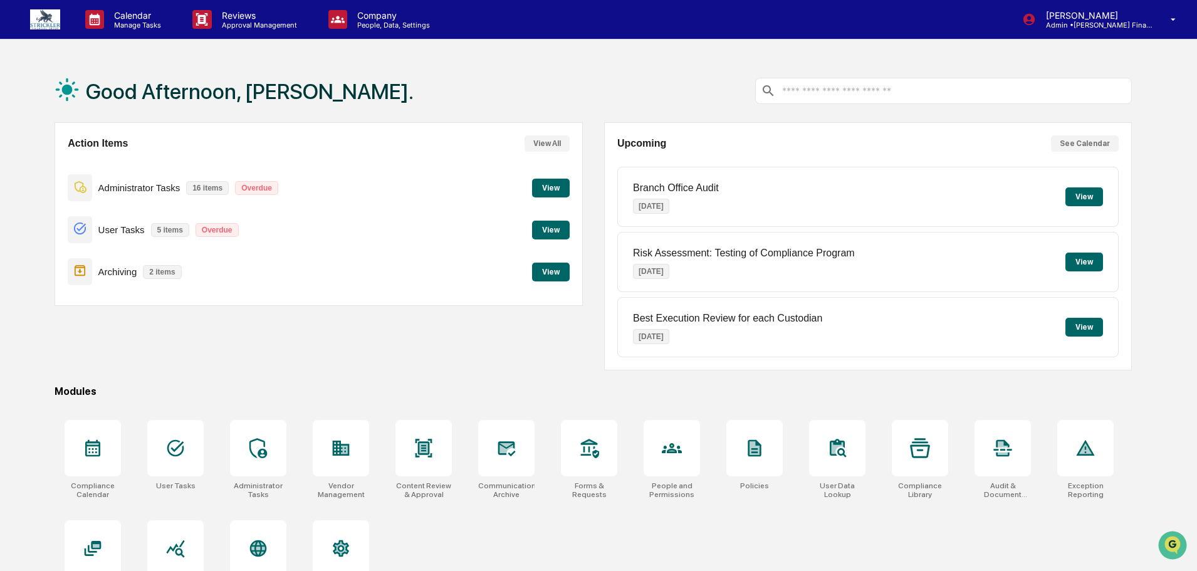
click at [559, 181] on button "View" at bounding box center [551, 188] width 38 height 19
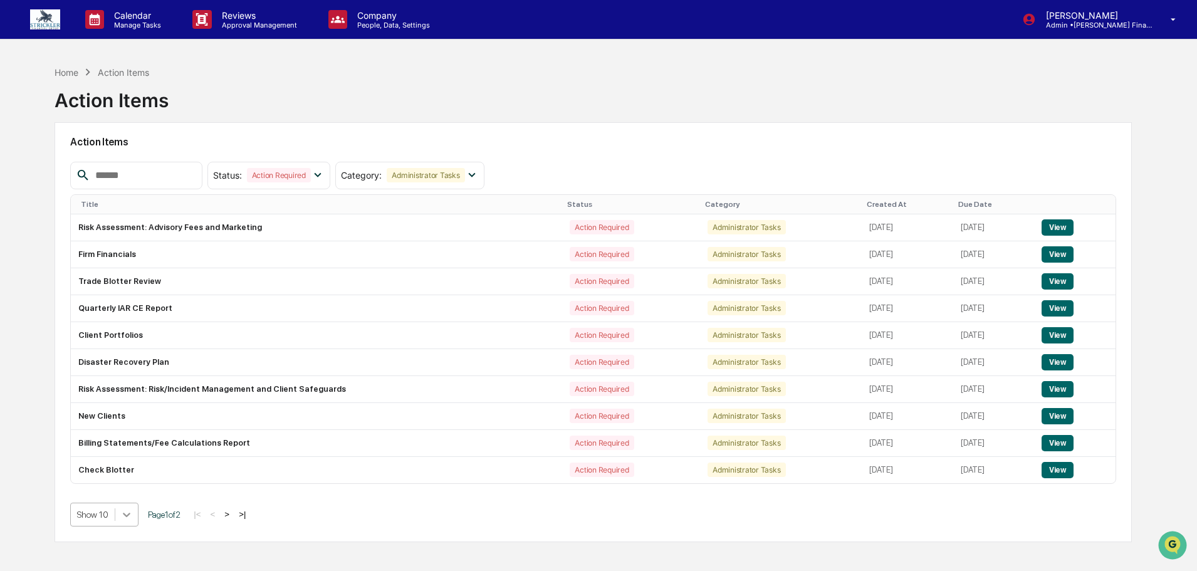
scroll to position [66, 0]
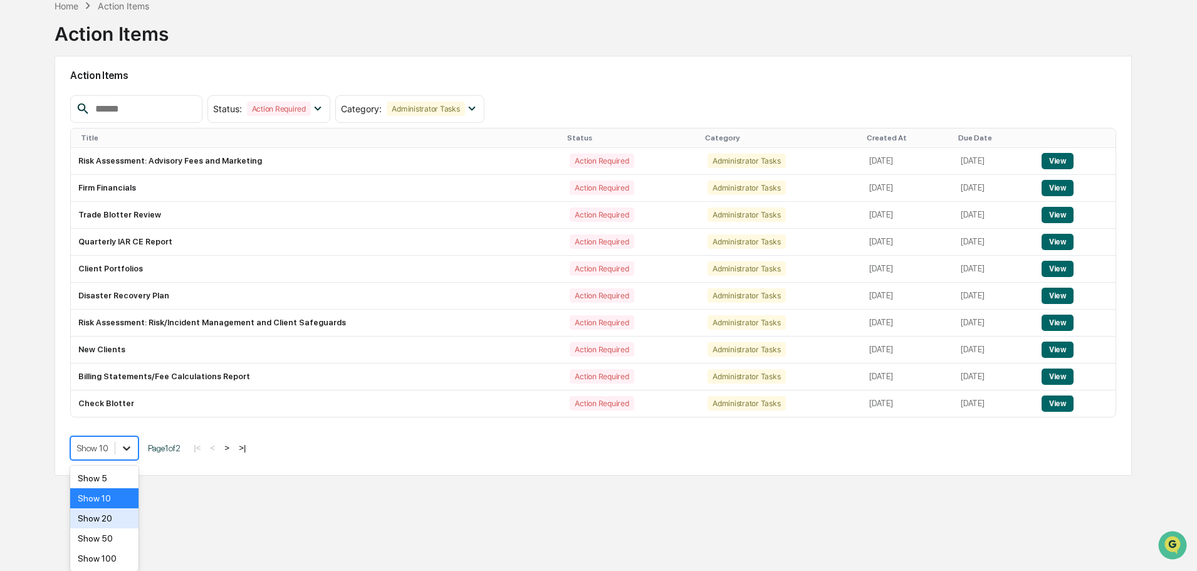
click at [120, 513] on body "Calendar Manage Tasks Reviews Approval Management Company People, Data, Setting…" at bounding box center [598, 249] width 1197 height 631
click at [116, 560] on div "Show 100" at bounding box center [104, 558] width 68 height 20
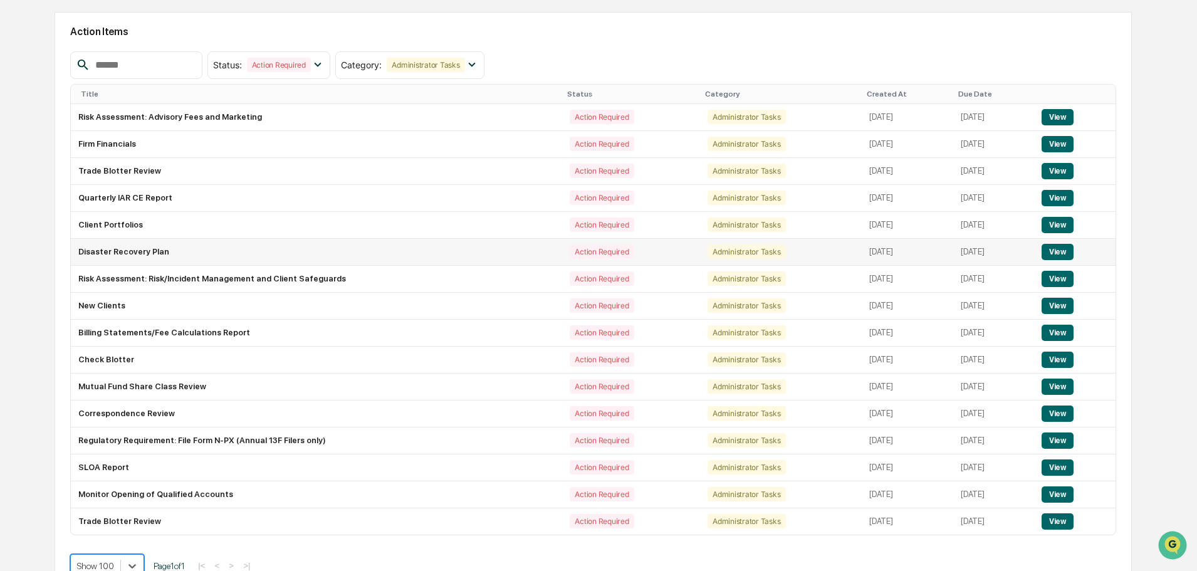
scroll to position [133, 0]
